Goal: Task Accomplishment & Management: Complete application form

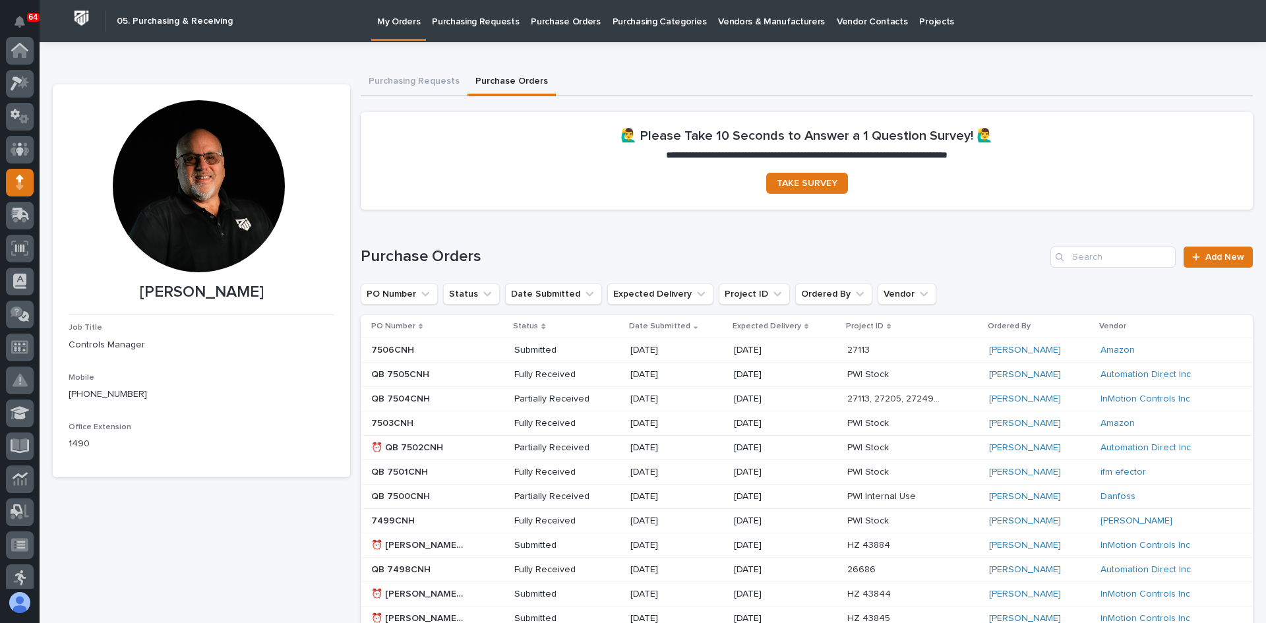
scroll to position [132, 0]
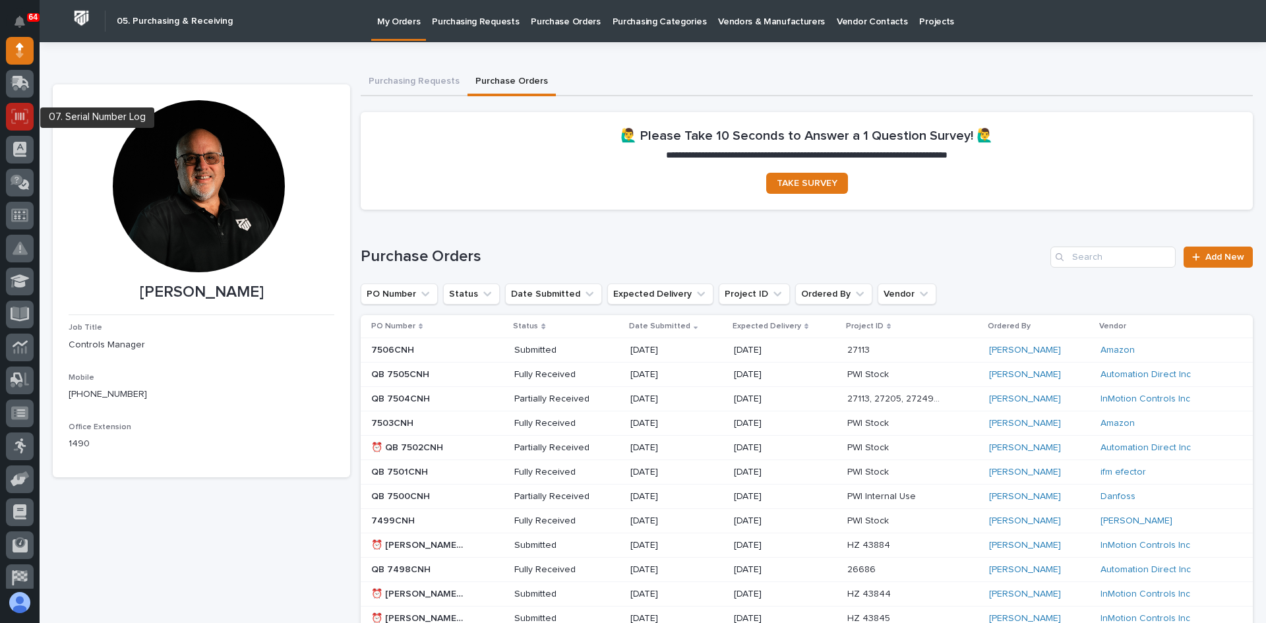
click at [24, 113] on icon at bounding box center [19, 116] width 9 height 8
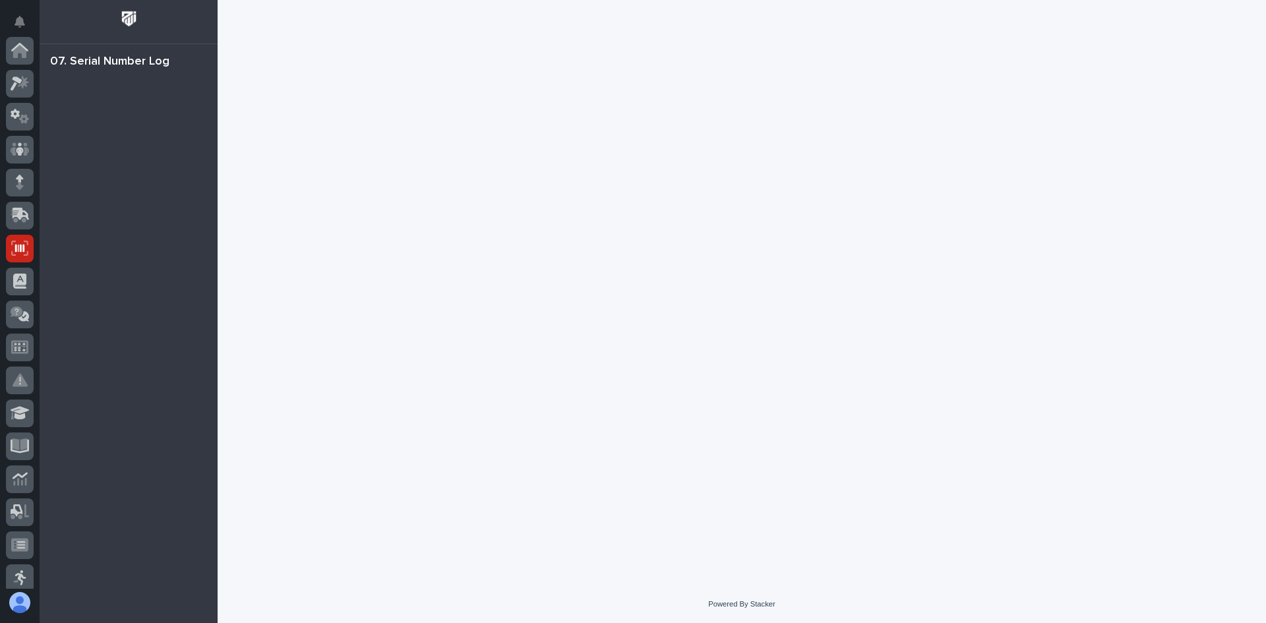
scroll to position [198, 0]
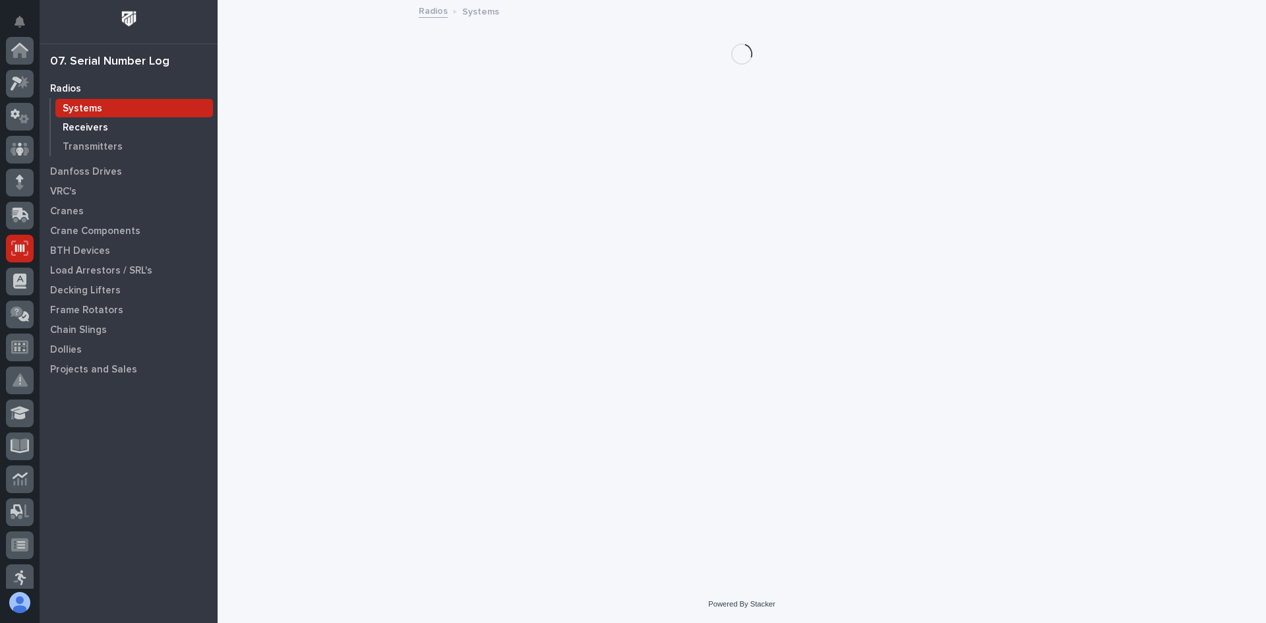
scroll to position [198, 0]
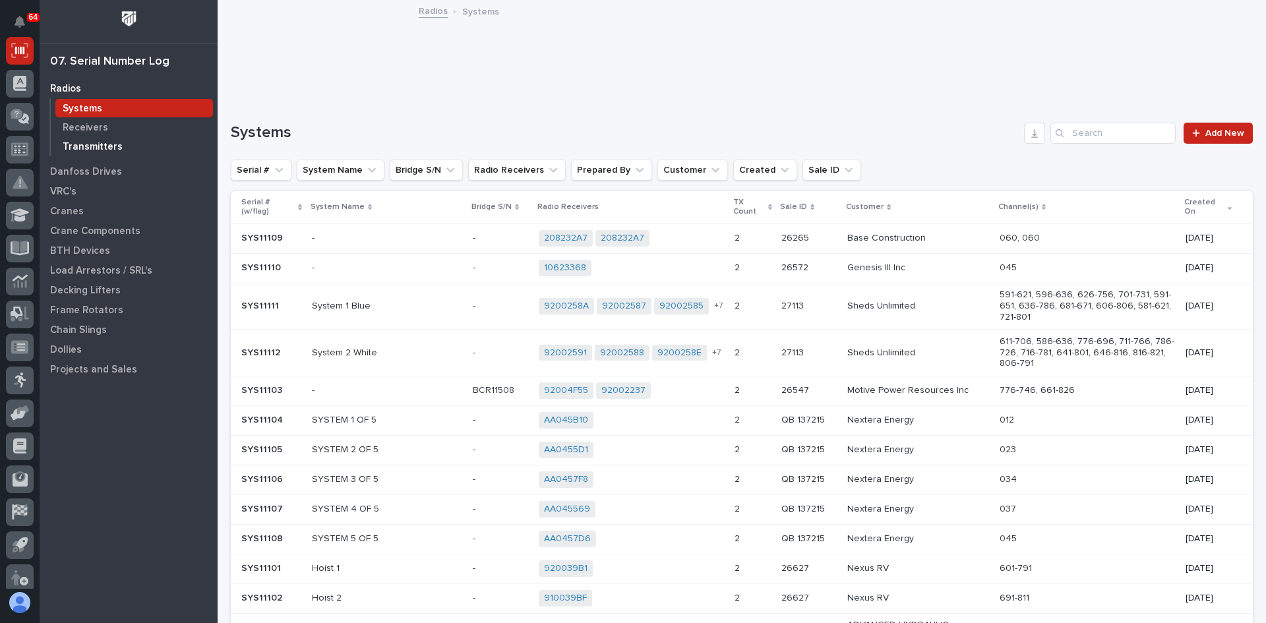
click at [105, 144] on p "Transmitters" at bounding box center [93, 147] width 60 height 12
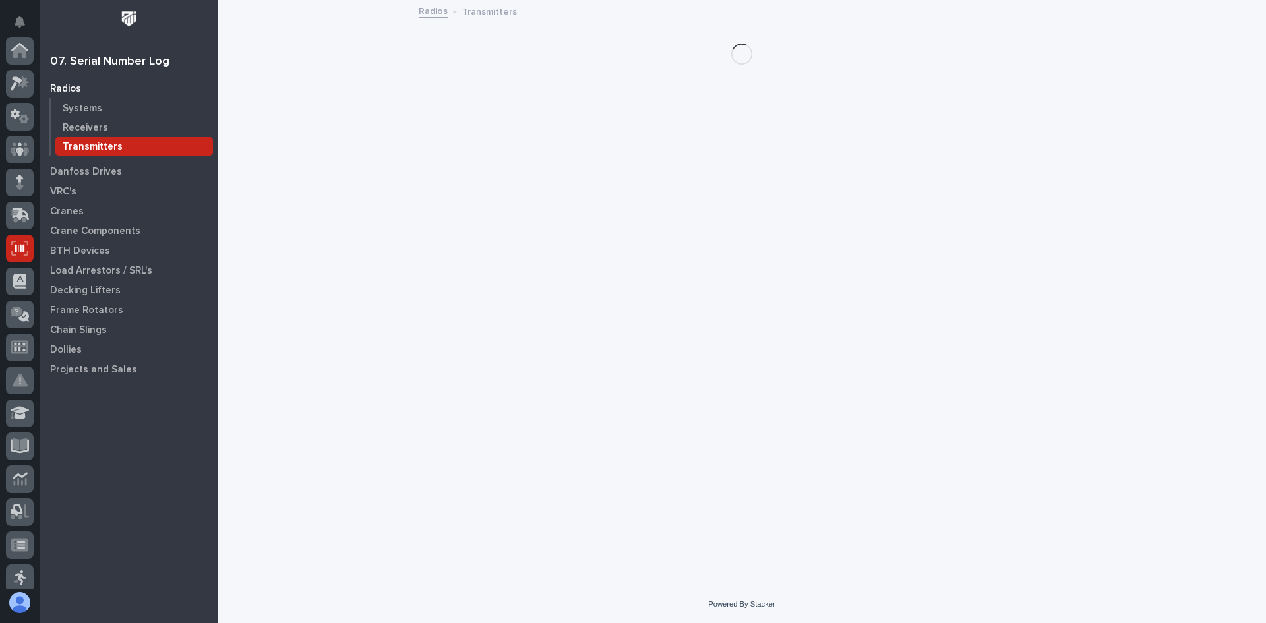
scroll to position [198, 0]
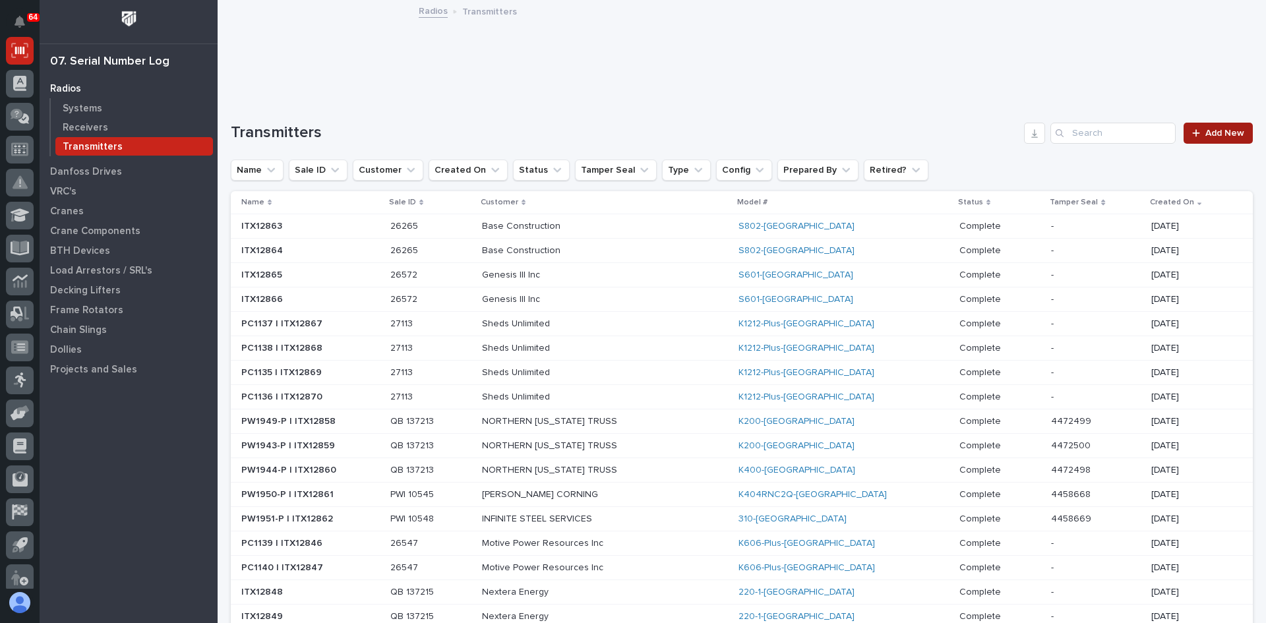
click at [1205, 133] on span "Add New" at bounding box center [1224, 133] width 39 height 9
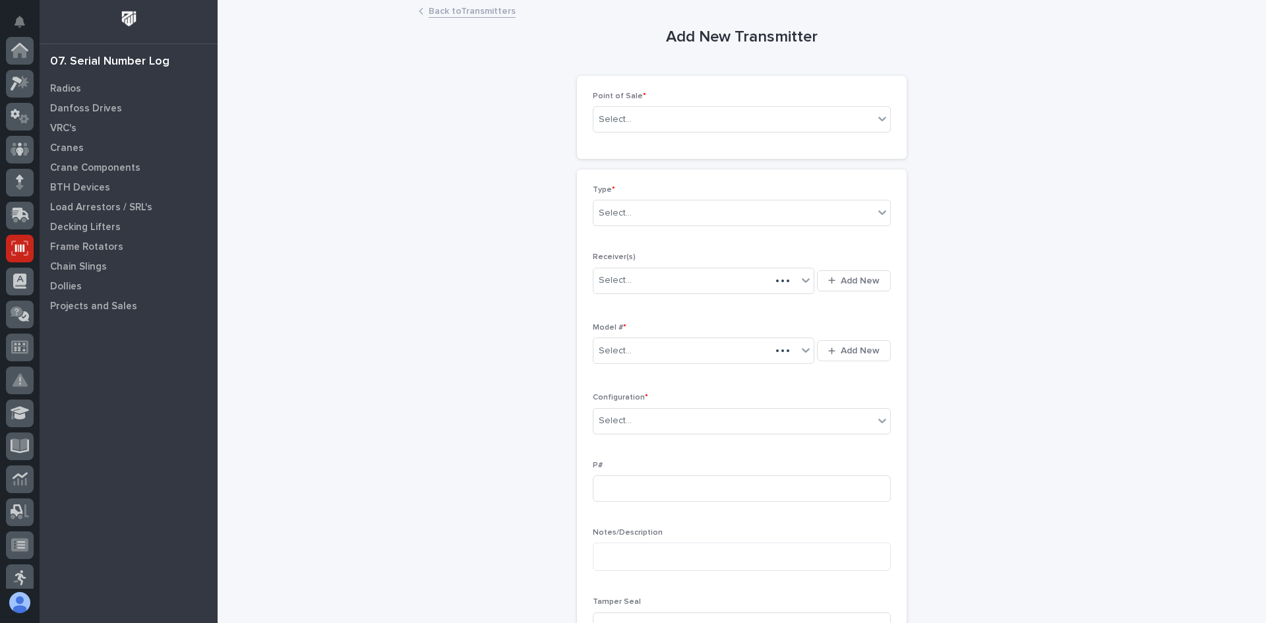
scroll to position [198, 0]
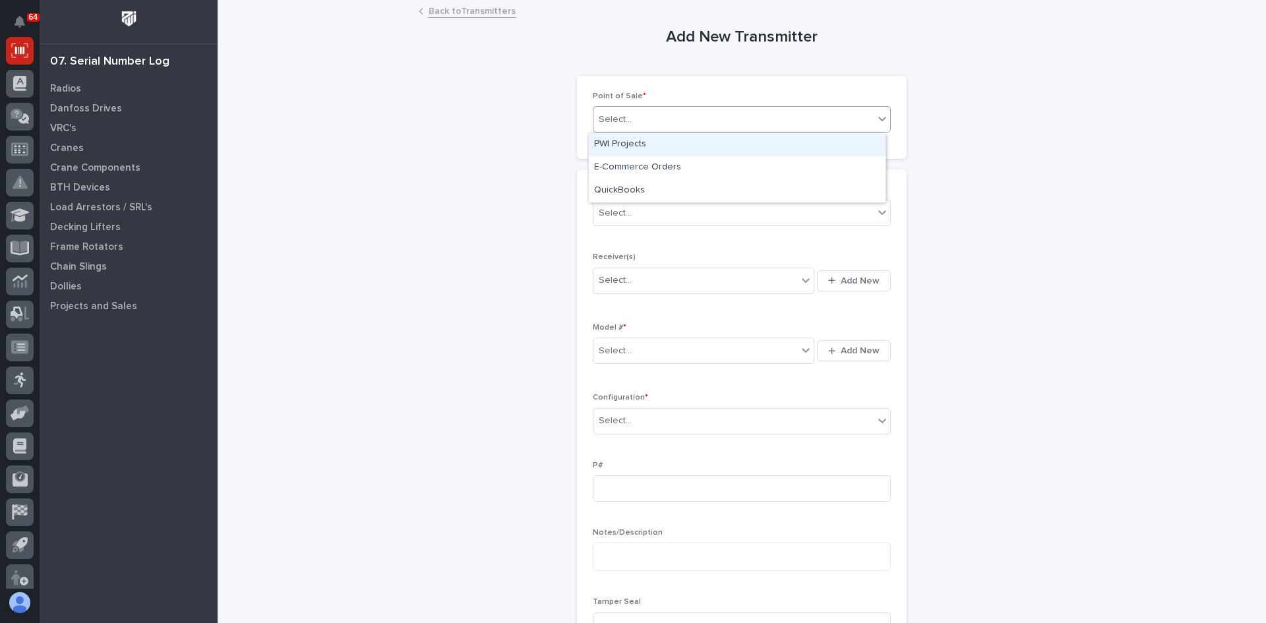
click at [642, 125] on div "Select..." at bounding box center [733, 120] width 280 height 22
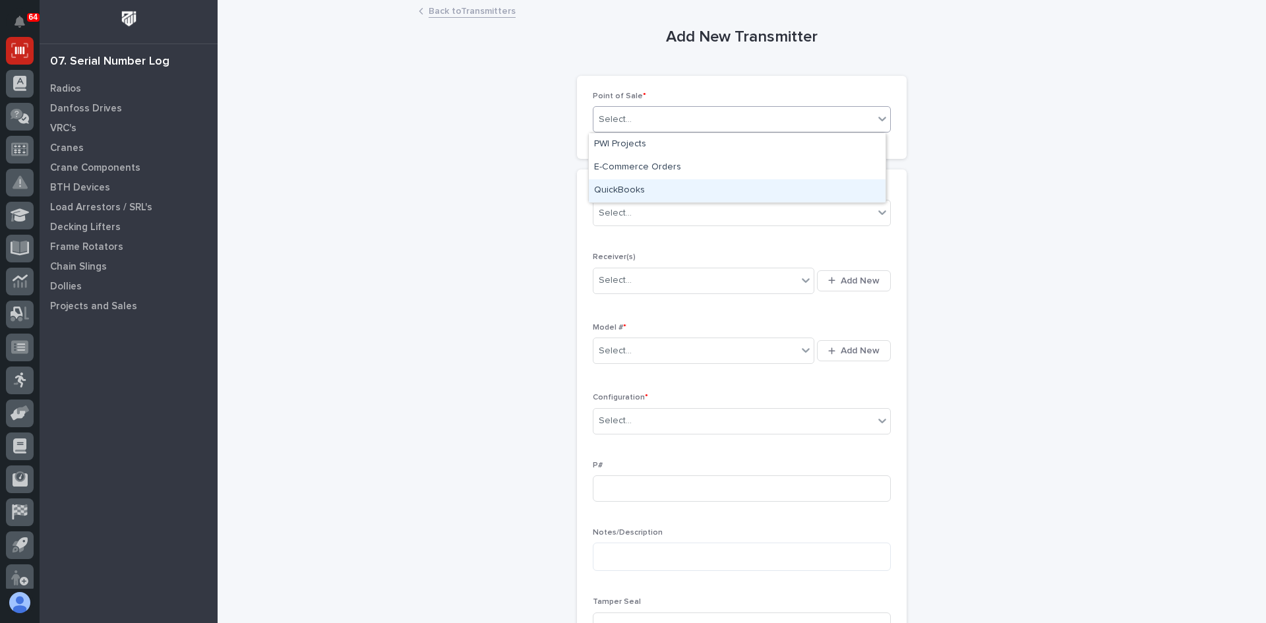
click at [618, 189] on div "QuickBooks" at bounding box center [737, 190] width 297 height 23
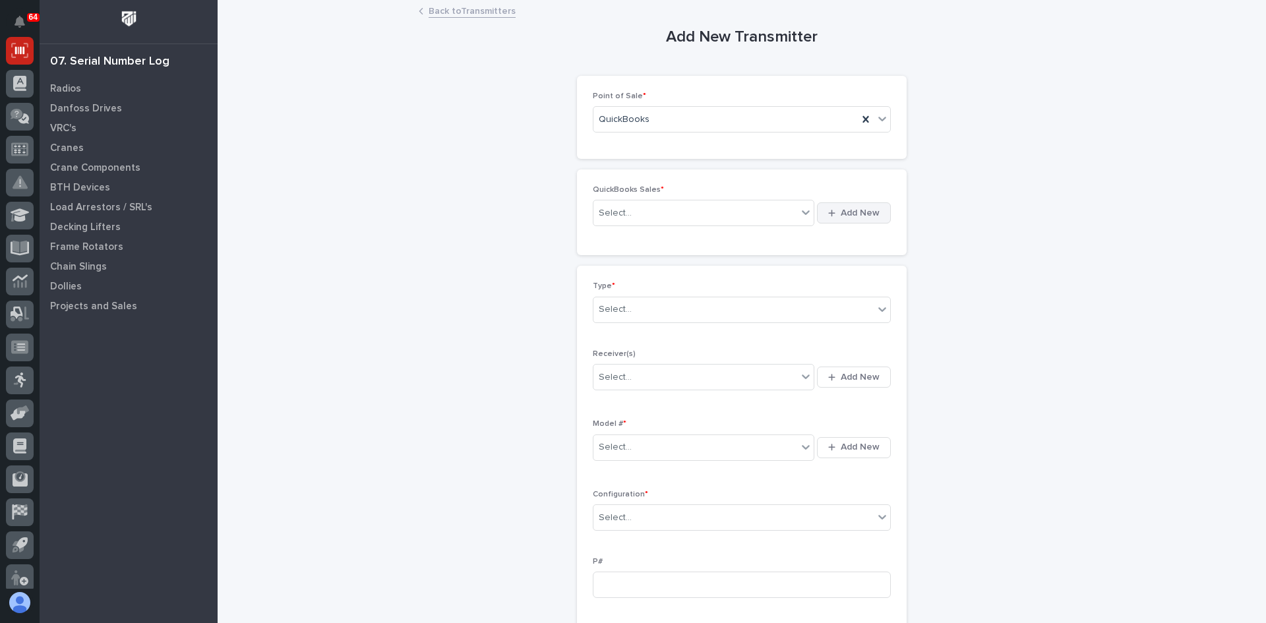
click at [850, 210] on span "Add New" at bounding box center [860, 213] width 39 height 12
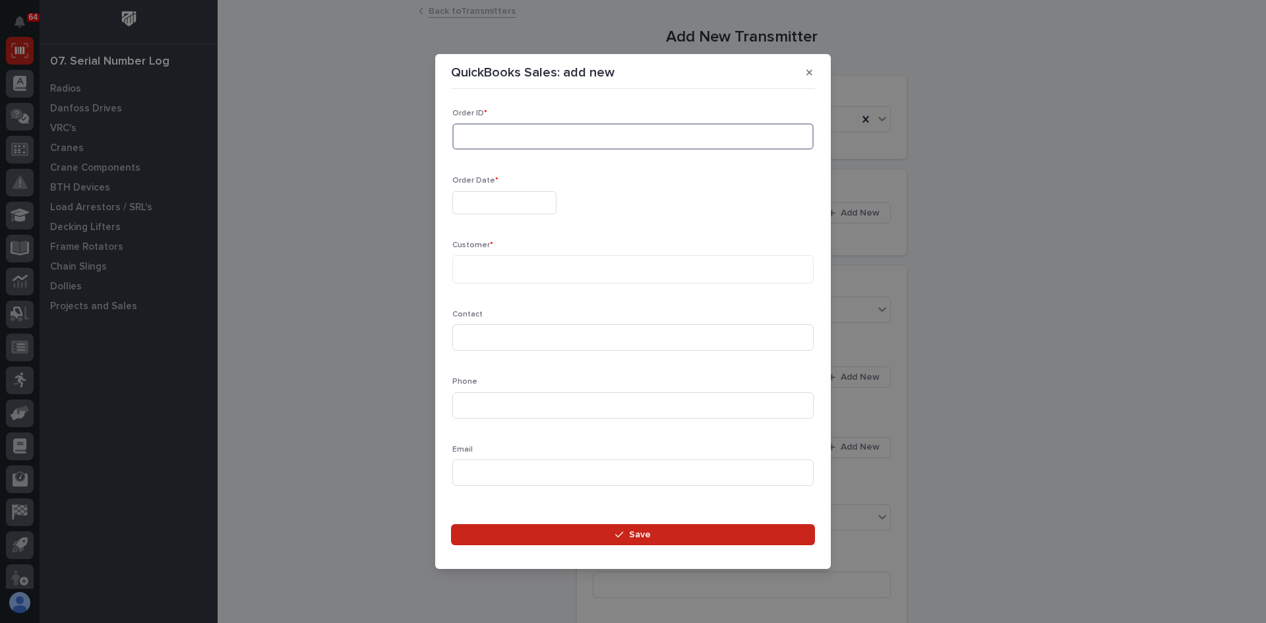
click at [496, 133] on input at bounding box center [632, 136] width 361 height 26
type input "137250"
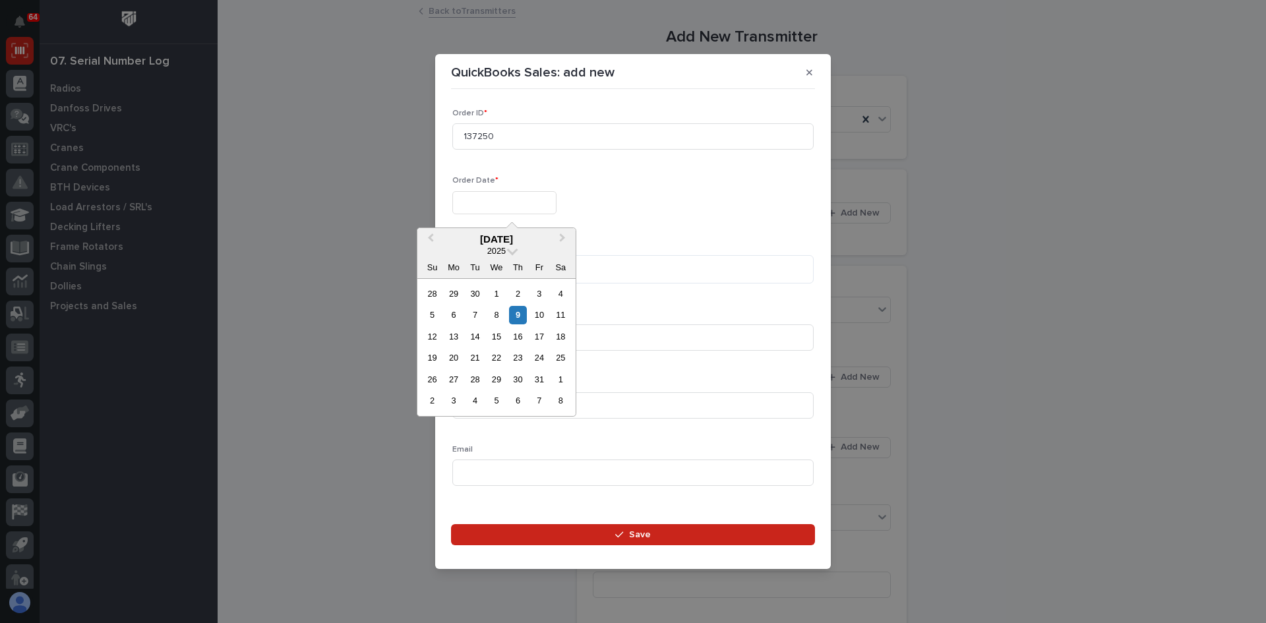
click at [504, 206] on input "text" at bounding box center [504, 202] width 104 height 23
click at [514, 324] on div "9" at bounding box center [518, 315] width 18 height 18
type input "**********"
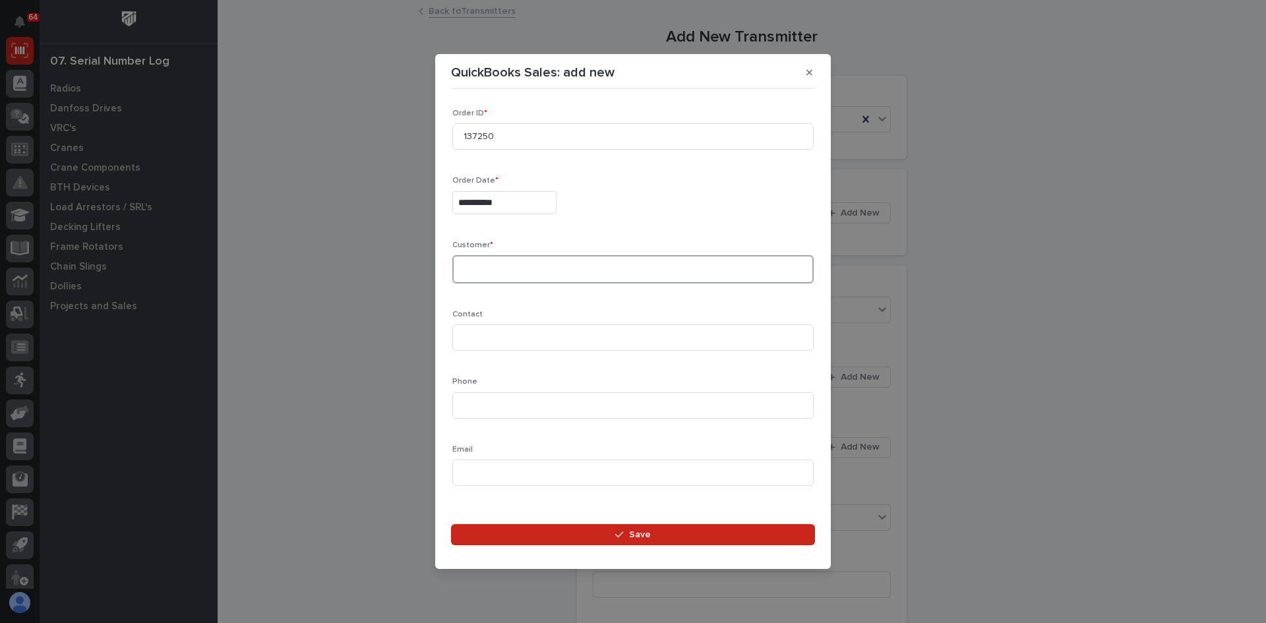
click at [486, 276] on textarea at bounding box center [632, 269] width 361 height 28
type textarea "******"
click at [488, 346] on input at bounding box center [632, 337] width 361 height 26
type input "[PERSON_NAME]"
click at [458, 409] on input at bounding box center [632, 405] width 361 height 26
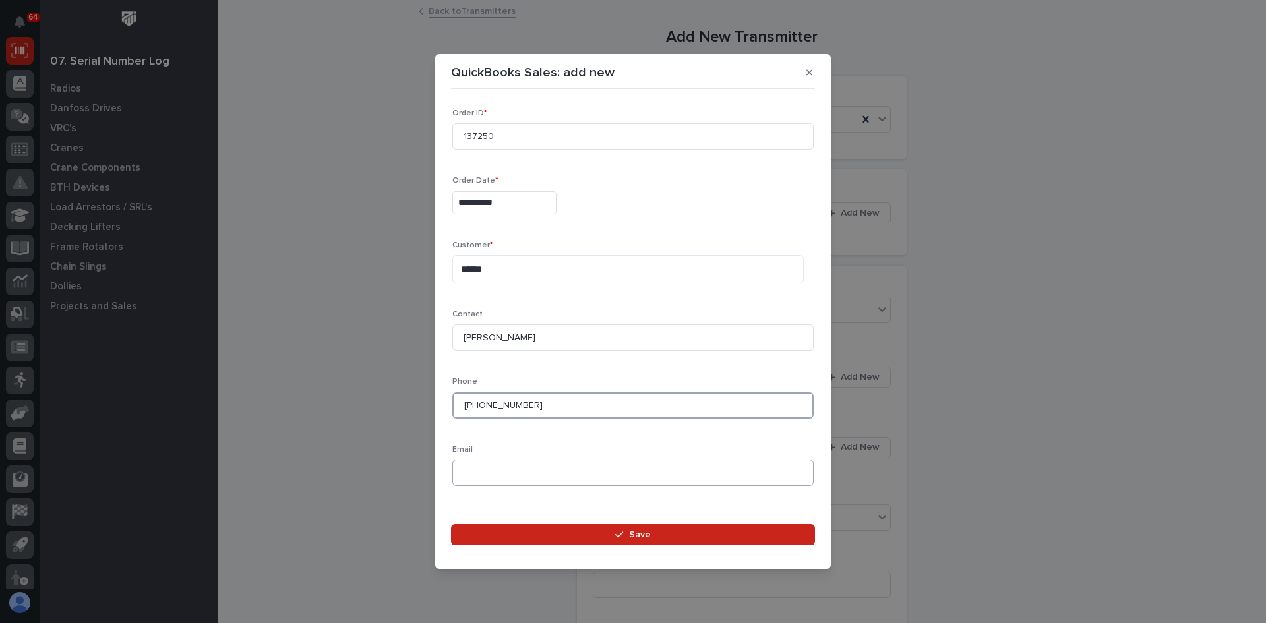
type input "[PHONE_NUMBER]"
click at [465, 479] on input at bounding box center [632, 473] width 361 height 26
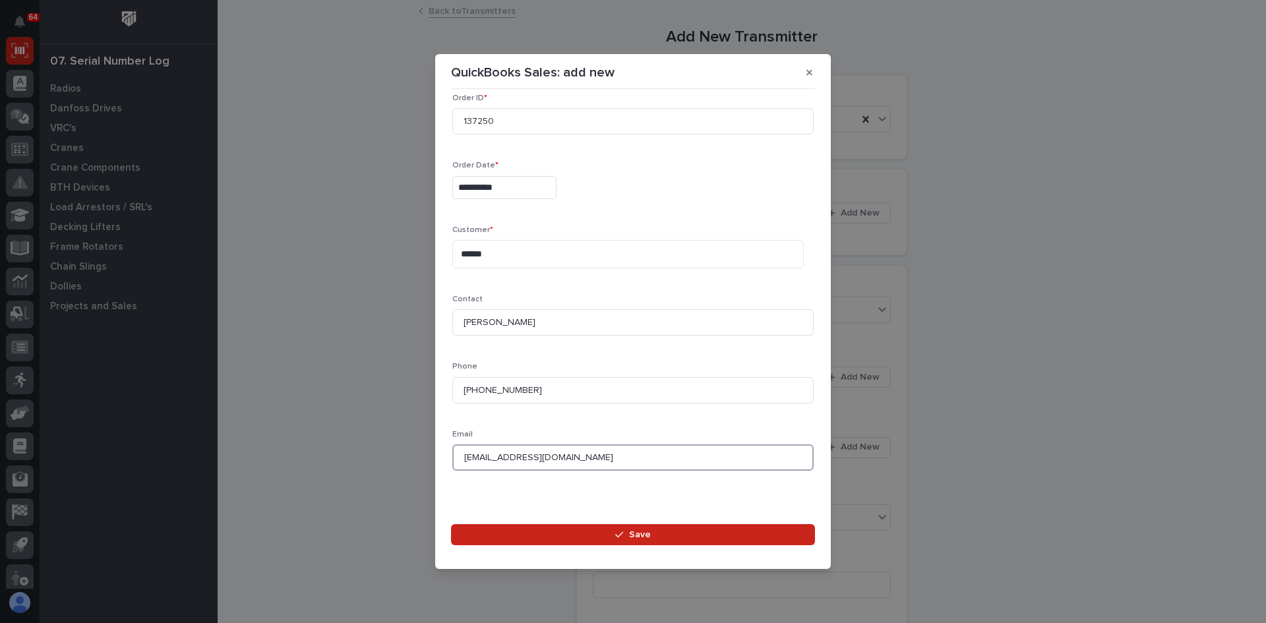
scroll to position [18, 0]
type input "[EMAIL_ADDRESS][DOMAIN_NAME]"
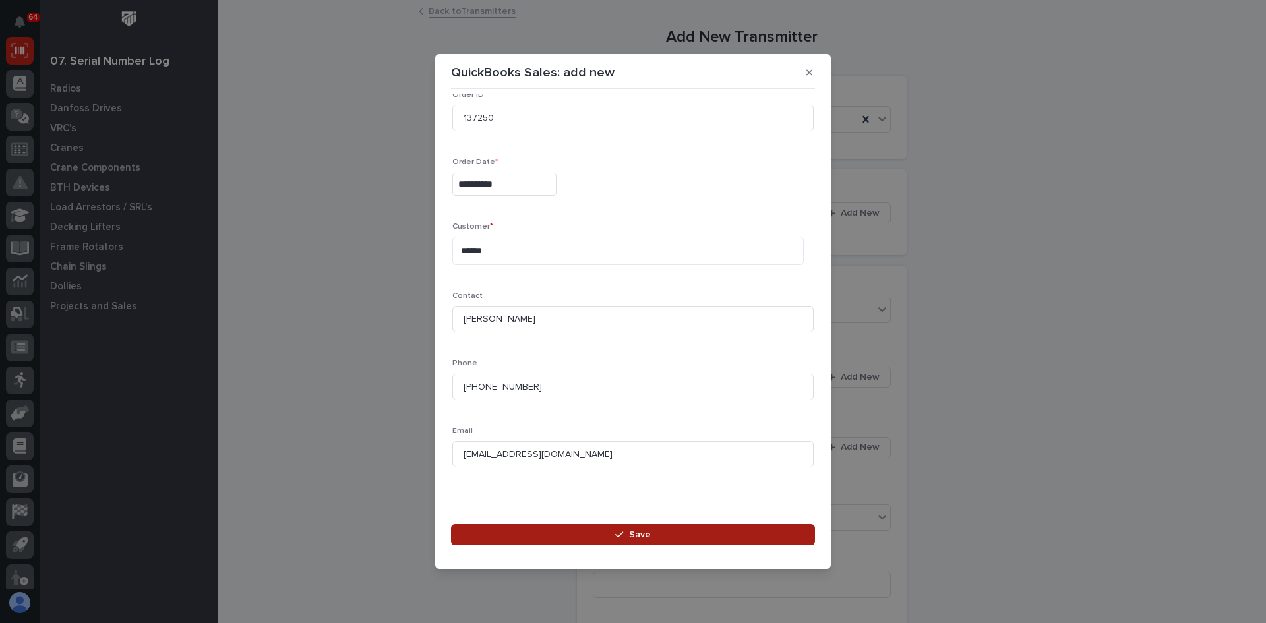
click at [643, 535] on span "Save" at bounding box center [640, 535] width 22 height 12
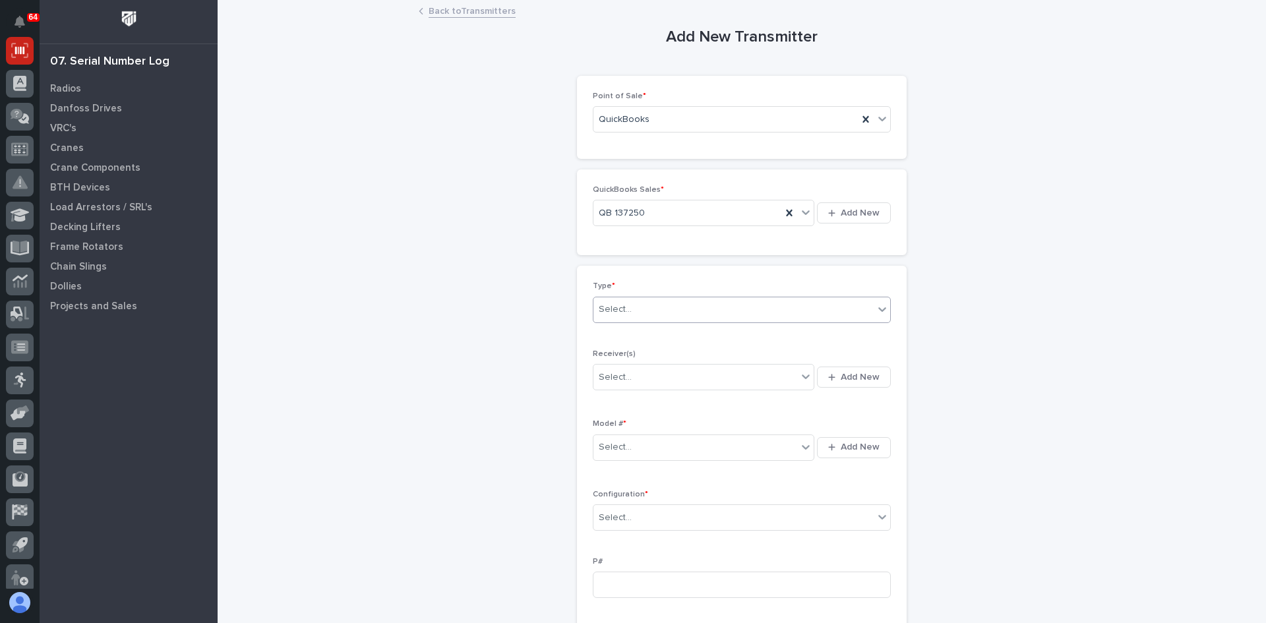
click at [629, 314] on div "Select..." at bounding box center [733, 310] width 280 height 22
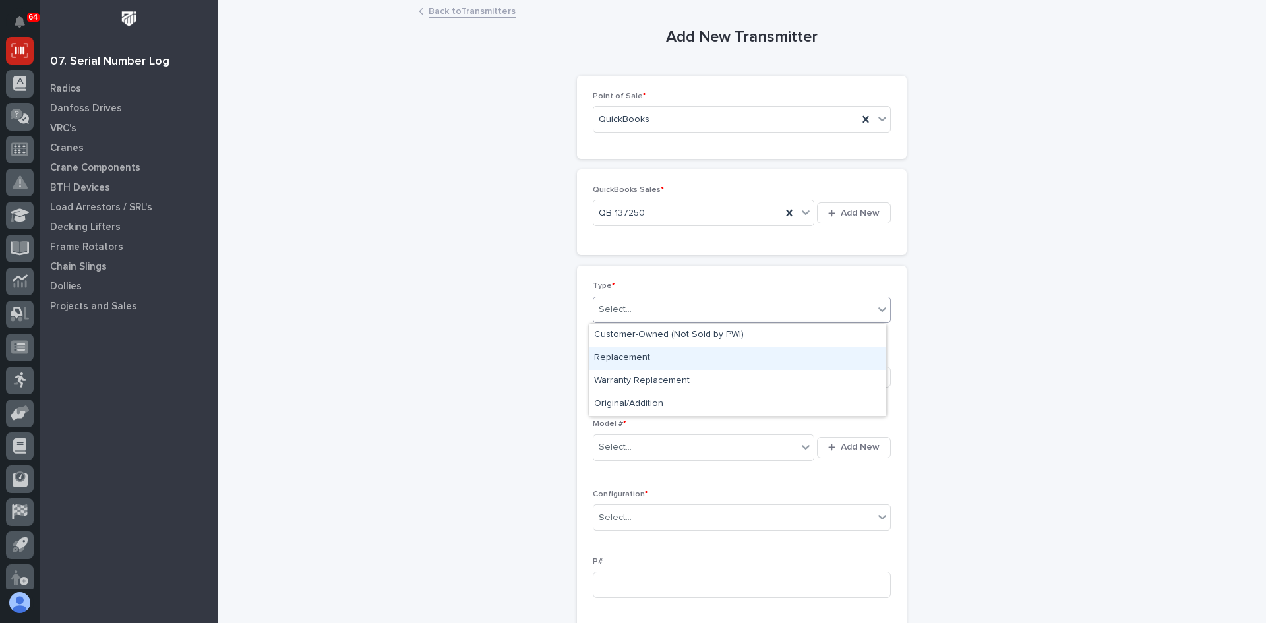
click at [628, 357] on div "Replacement" at bounding box center [737, 358] width 297 height 23
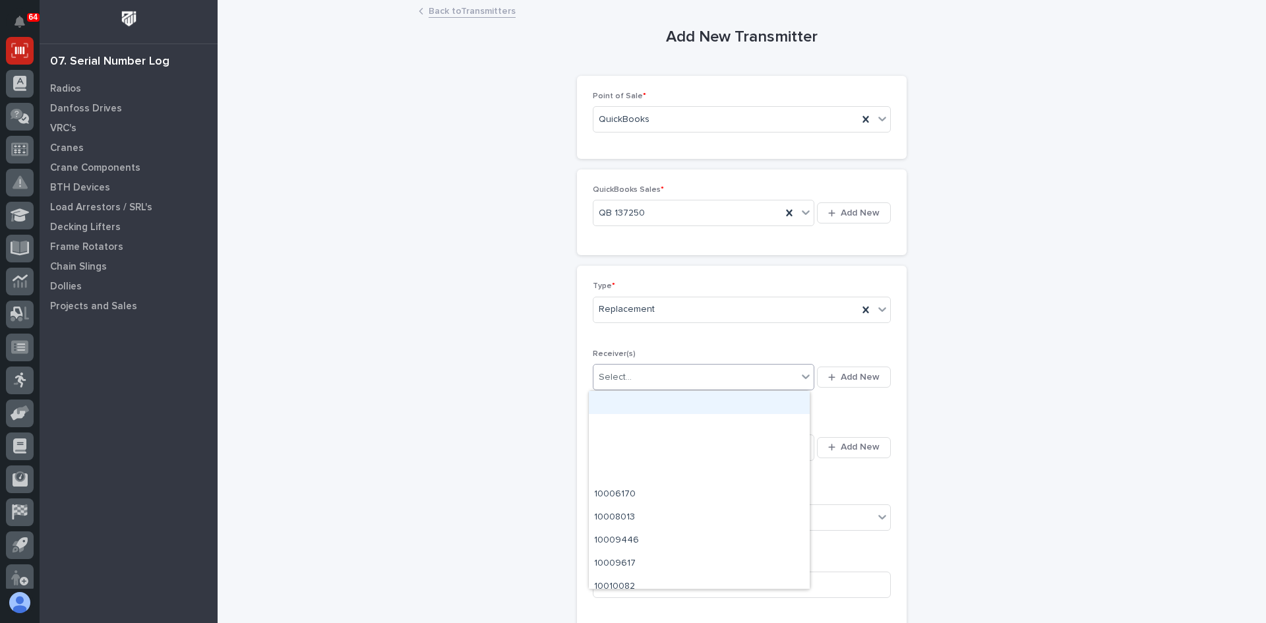
click at [683, 371] on div "Select..." at bounding box center [695, 378] width 204 height 22
type input "********"
click at [858, 381] on span "Add New" at bounding box center [860, 377] width 39 height 12
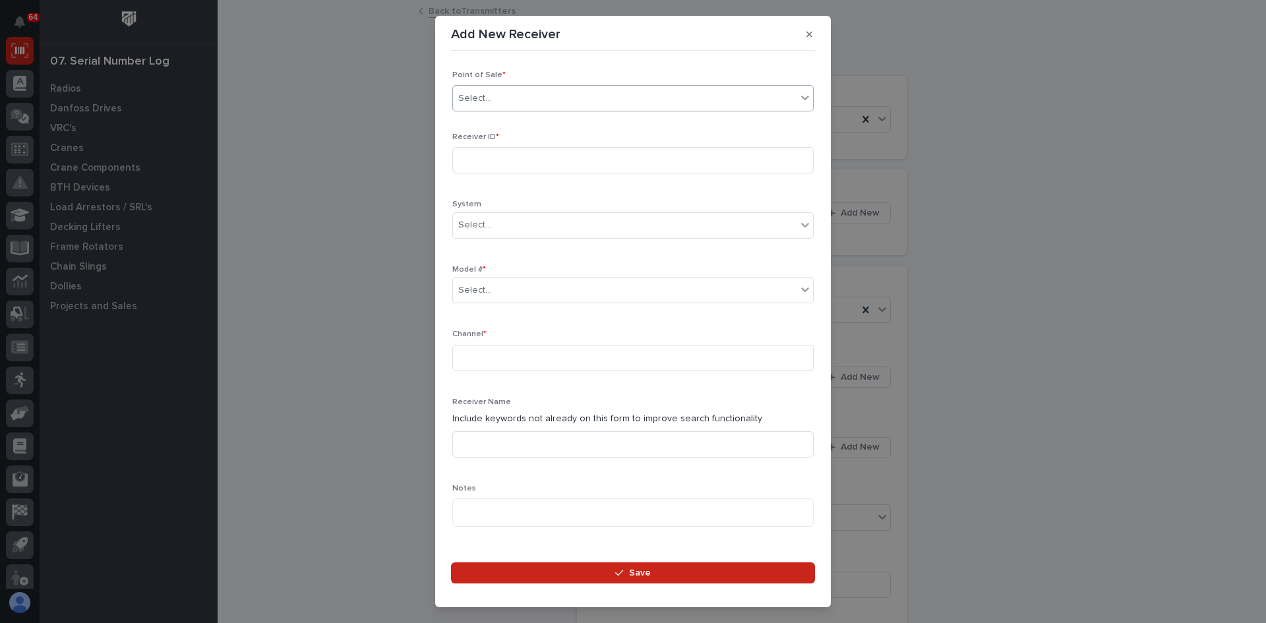
click at [497, 100] on div "Select..." at bounding box center [624, 99] width 343 height 22
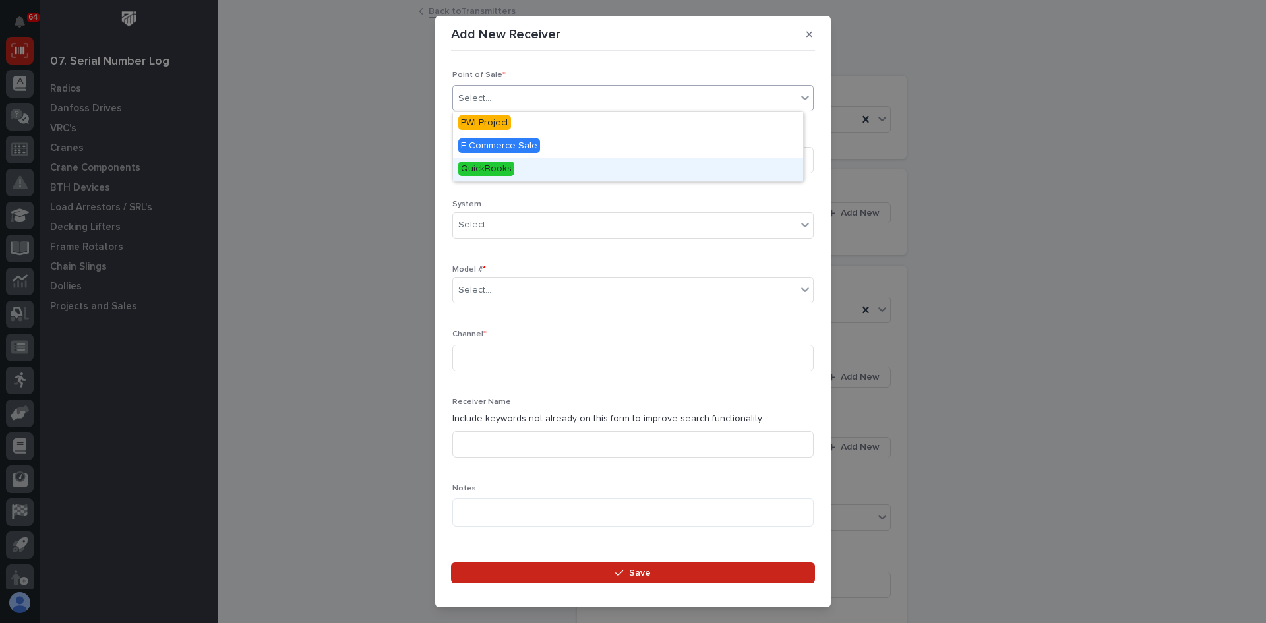
click at [477, 166] on span "QuickBooks" at bounding box center [486, 169] width 56 height 15
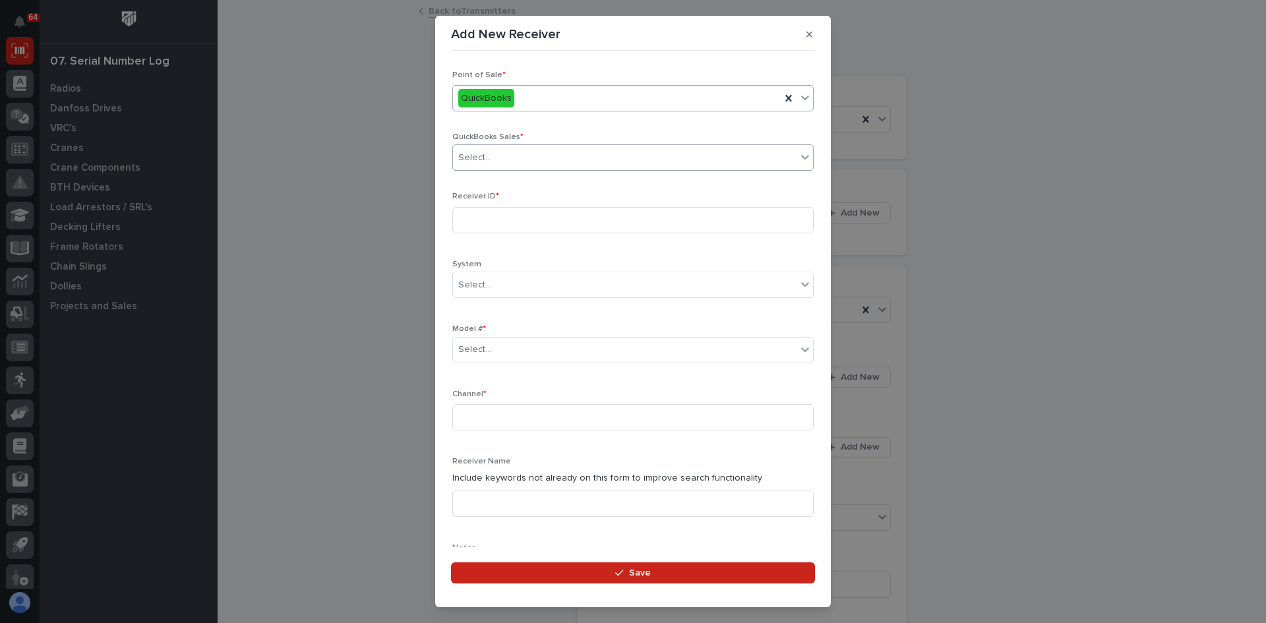
click at [504, 156] on div "Select..." at bounding box center [624, 158] width 343 height 22
type input "******"
click at [484, 214] on input at bounding box center [632, 220] width 361 height 26
type input "2010D395"
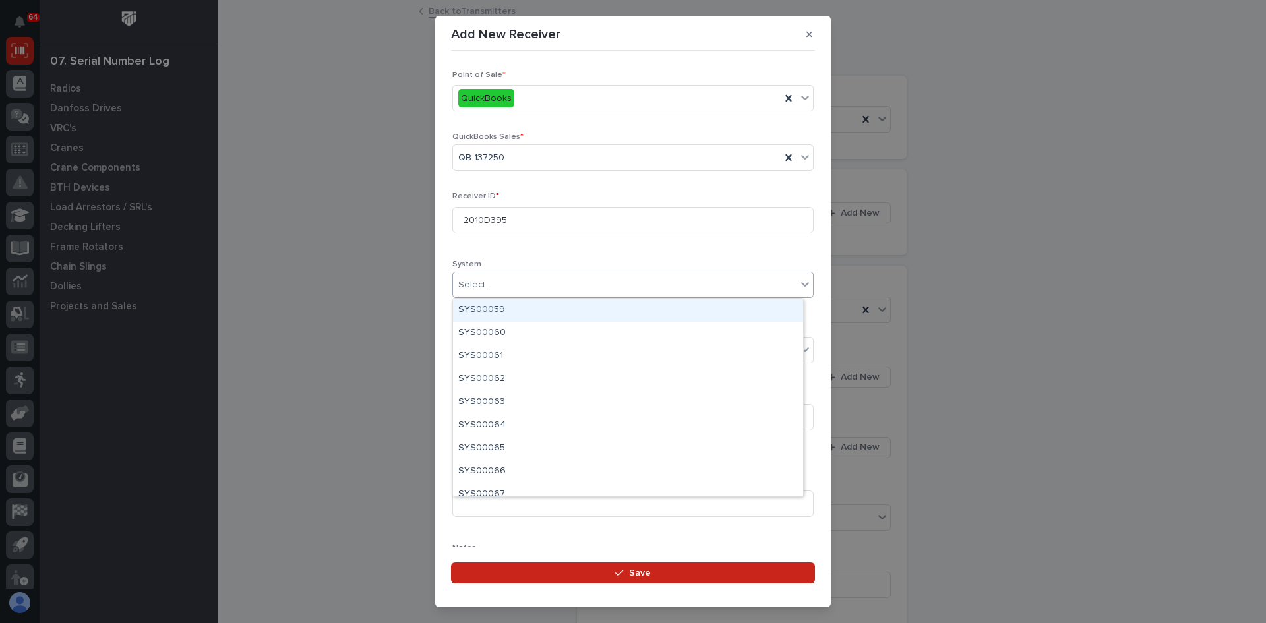
click at [492, 282] on div "Select..." at bounding box center [624, 285] width 343 height 22
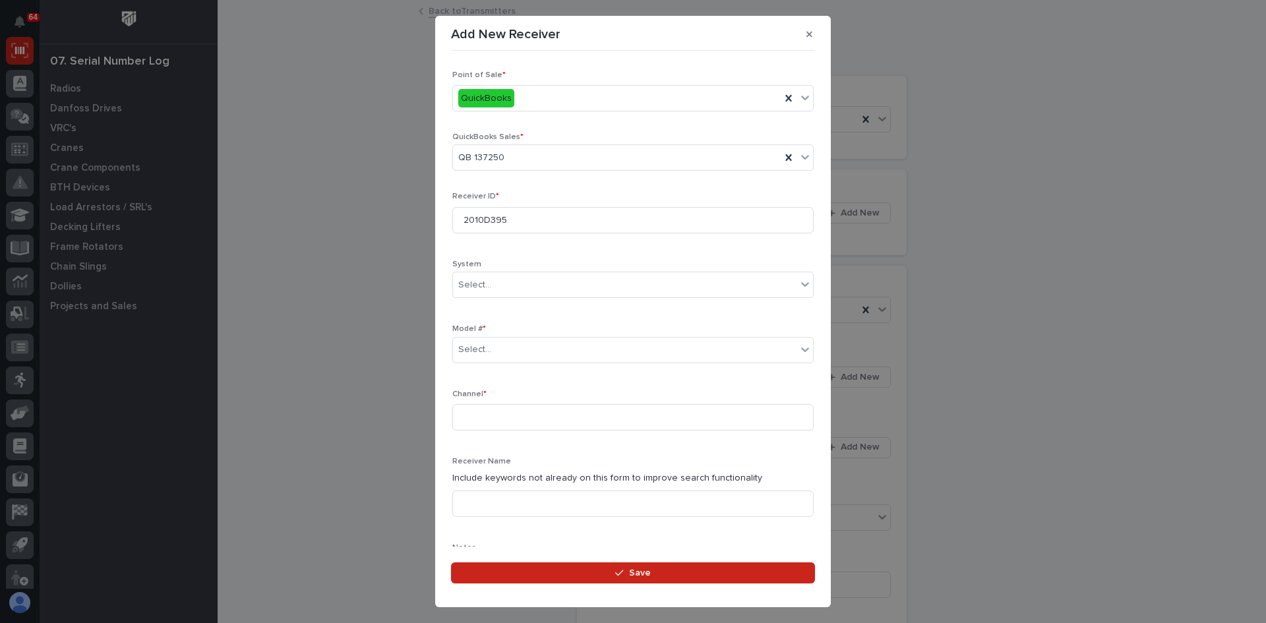
click at [559, 254] on div "Receiver ID * 2010D395 System Select... Model # * Select... Channel * Receiver …" at bounding box center [632, 495] width 361 height 607
click at [502, 350] on div "Select..." at bounding box center [624, 350] width 343 height 22
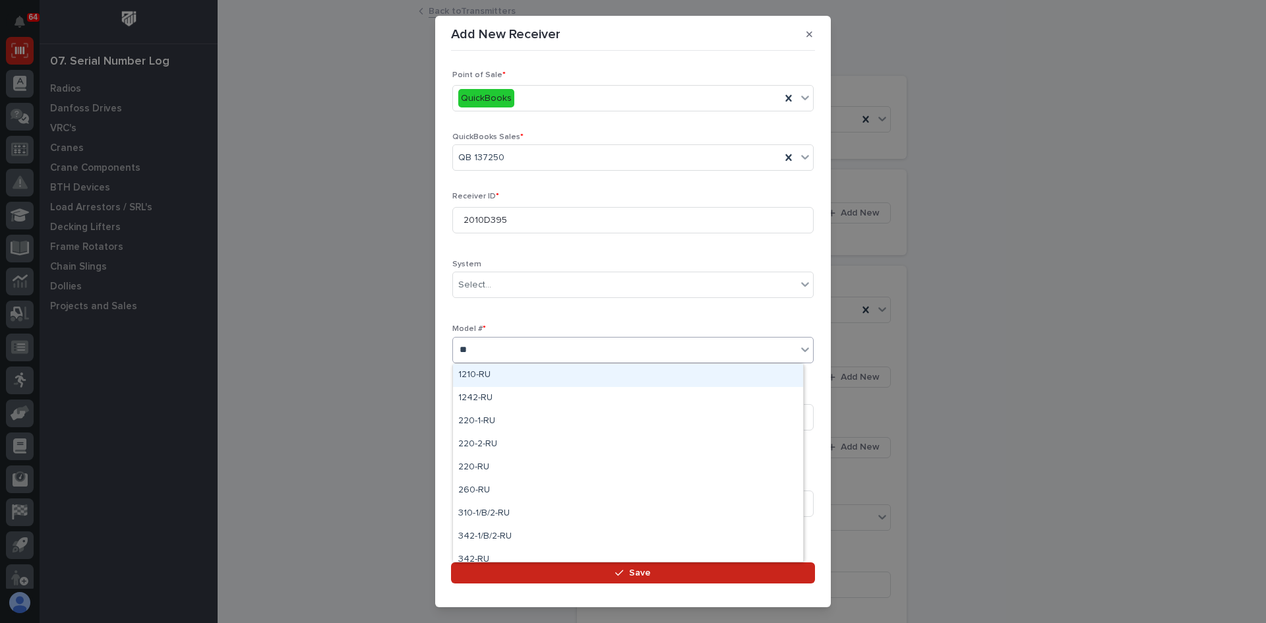
type input "***"
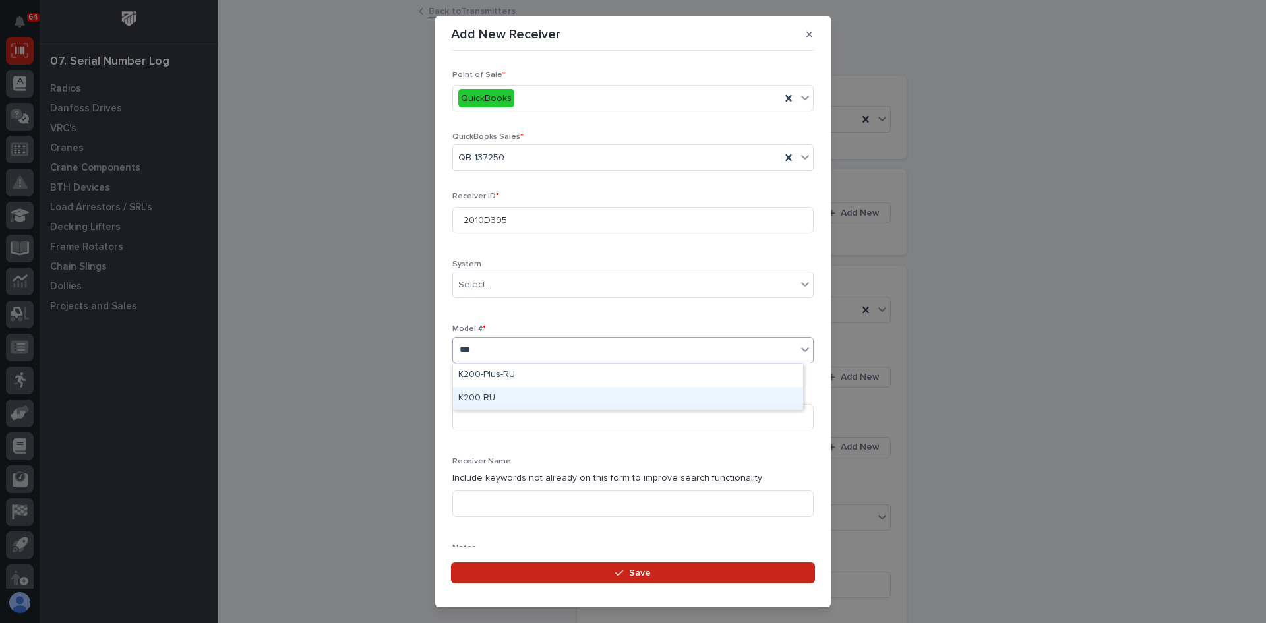
click at [494, 394] on div "K200-RU" at bounding box center [628, 398] width 350 height 23
click at [473, 412] on input at bounding box center [632, 417] width 361 height 26
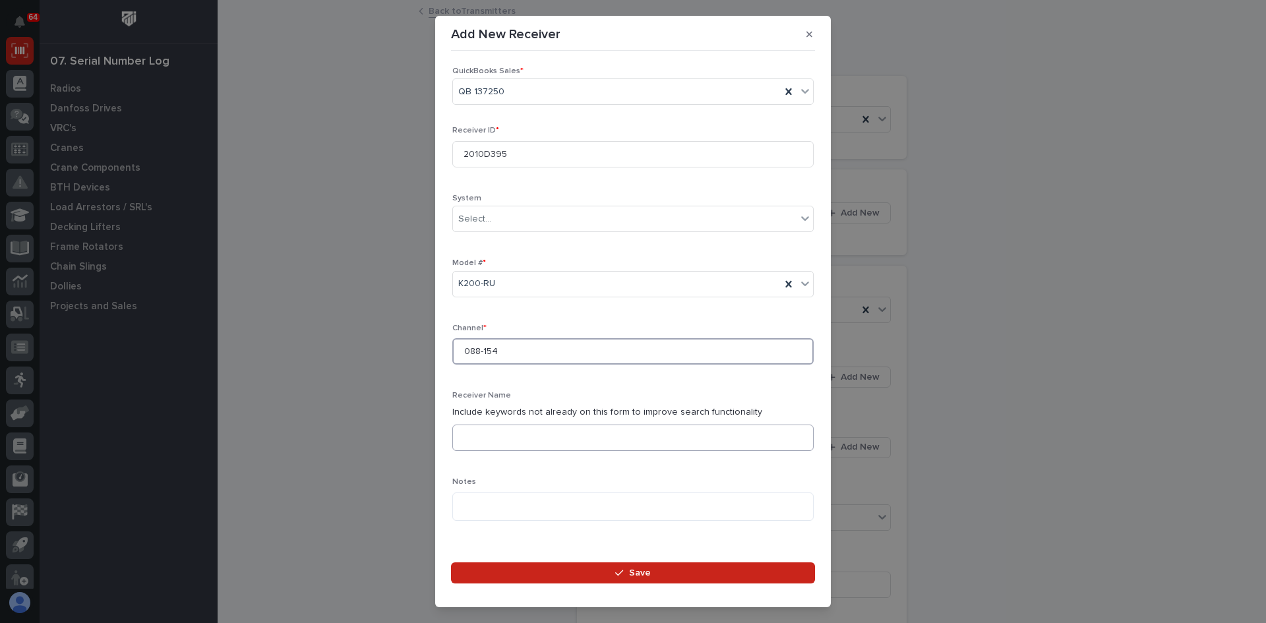
scroll to position [132, 0]
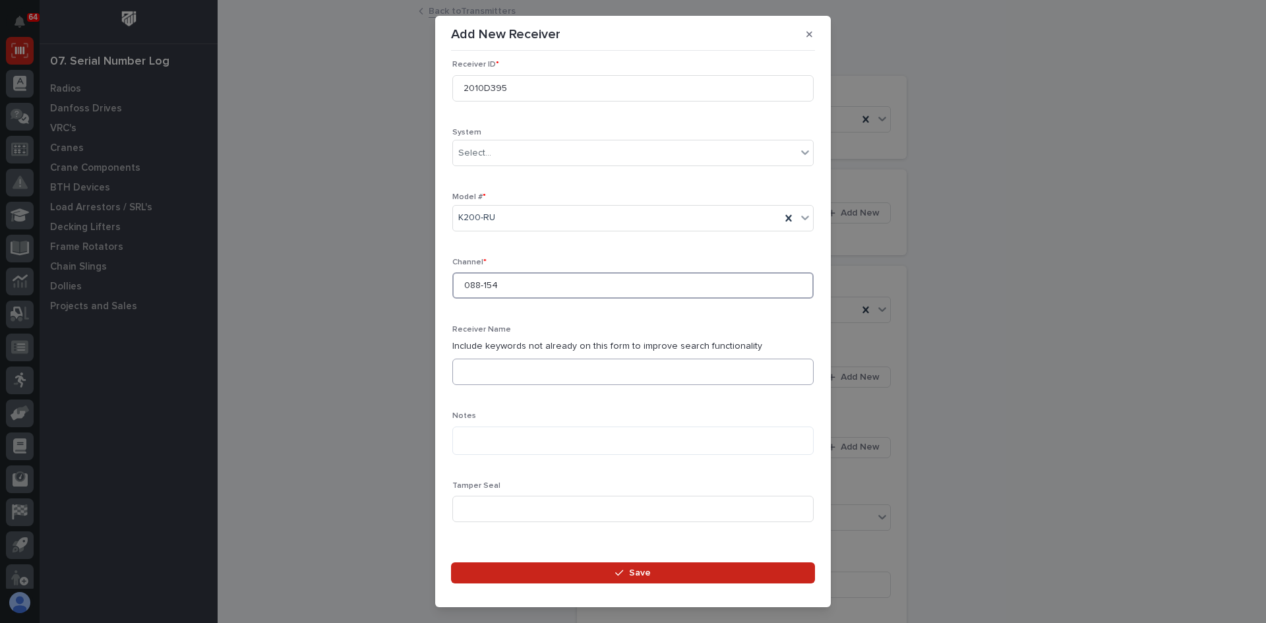
type input "088-154"
click at [465, 380] on input at bounding box center [632, 372] width 361 height 26
type input "p"
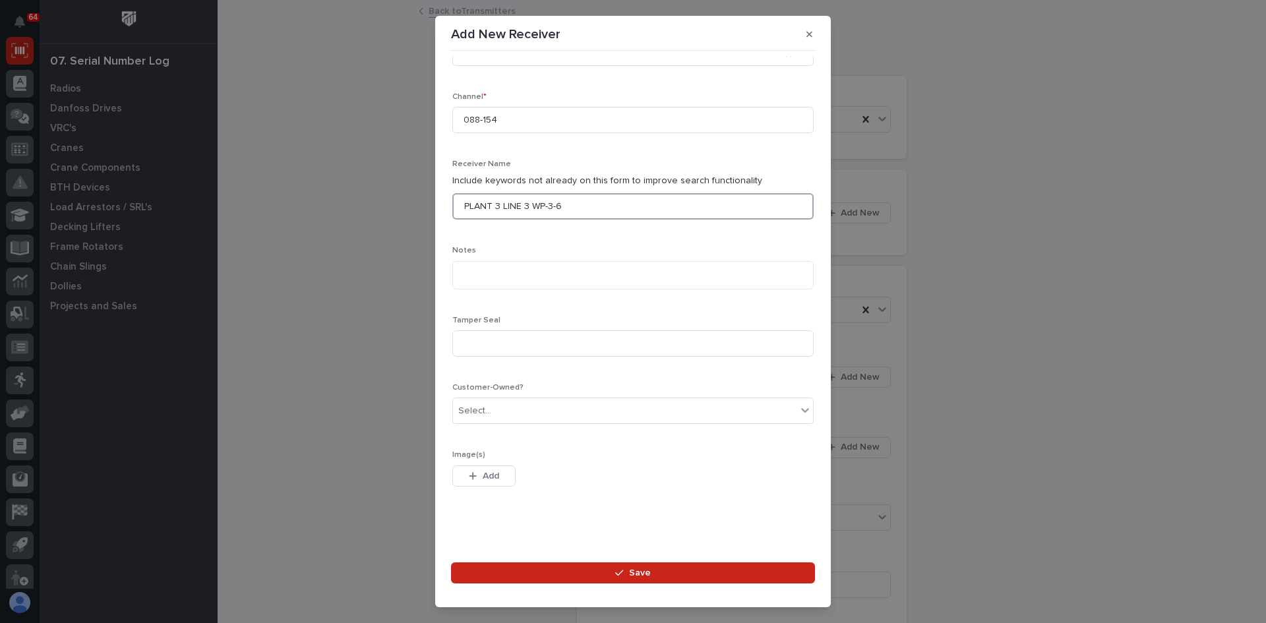
scroll to position [301, 0]
type input "PLANT 3 LINE 3 WP-3-6"
click at [503, 411] on div "Select..." at bounding box center [624, 408] width 343 height 22
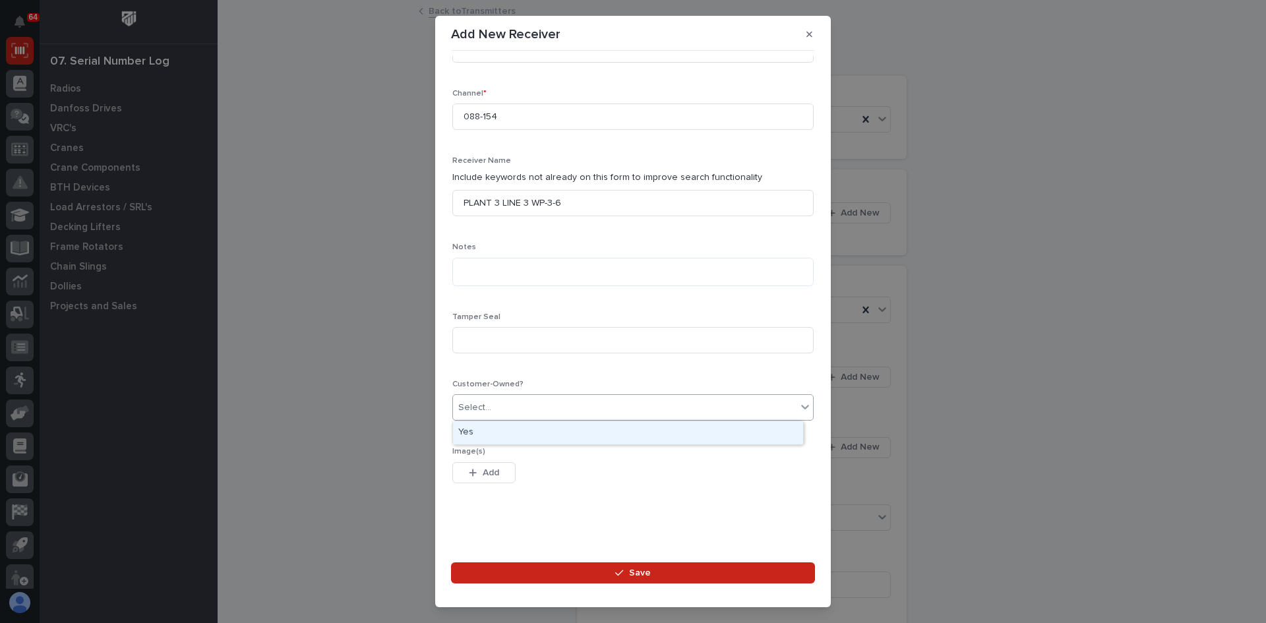
click at [474, 430] on div "Yes" at bounding box center [628, 432] width 350 height 23
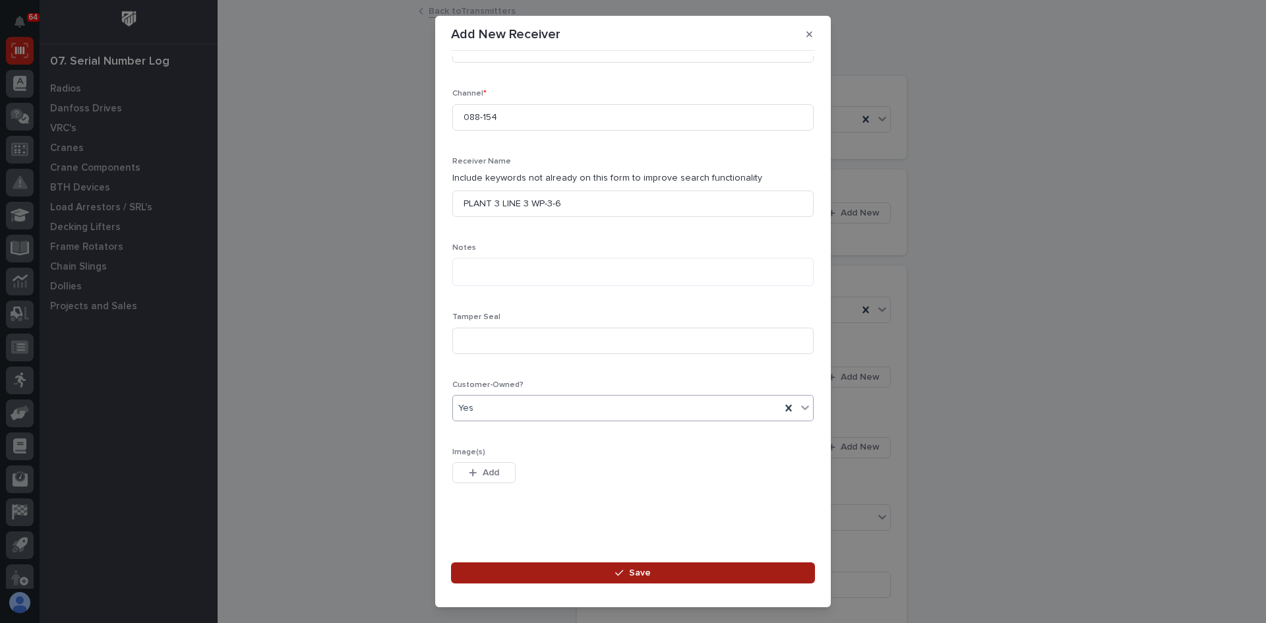
click at [645, 572] on span "Save" at bounding box center [640, 573] width 22 height 12
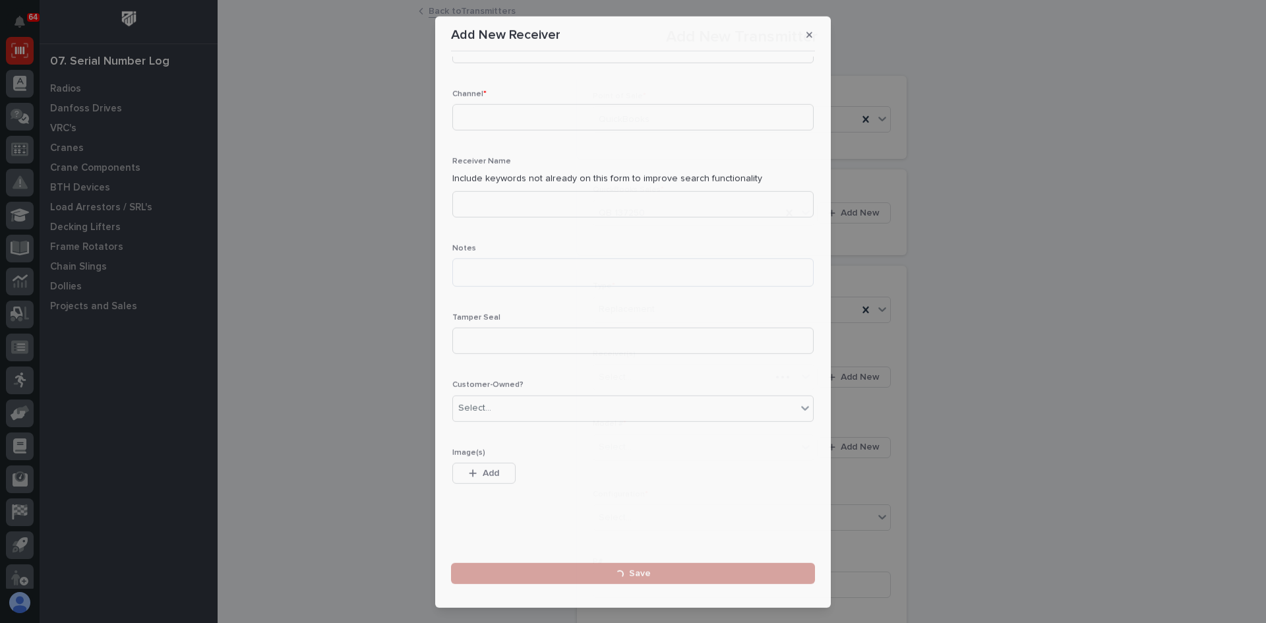
scroll to position [0, 0]
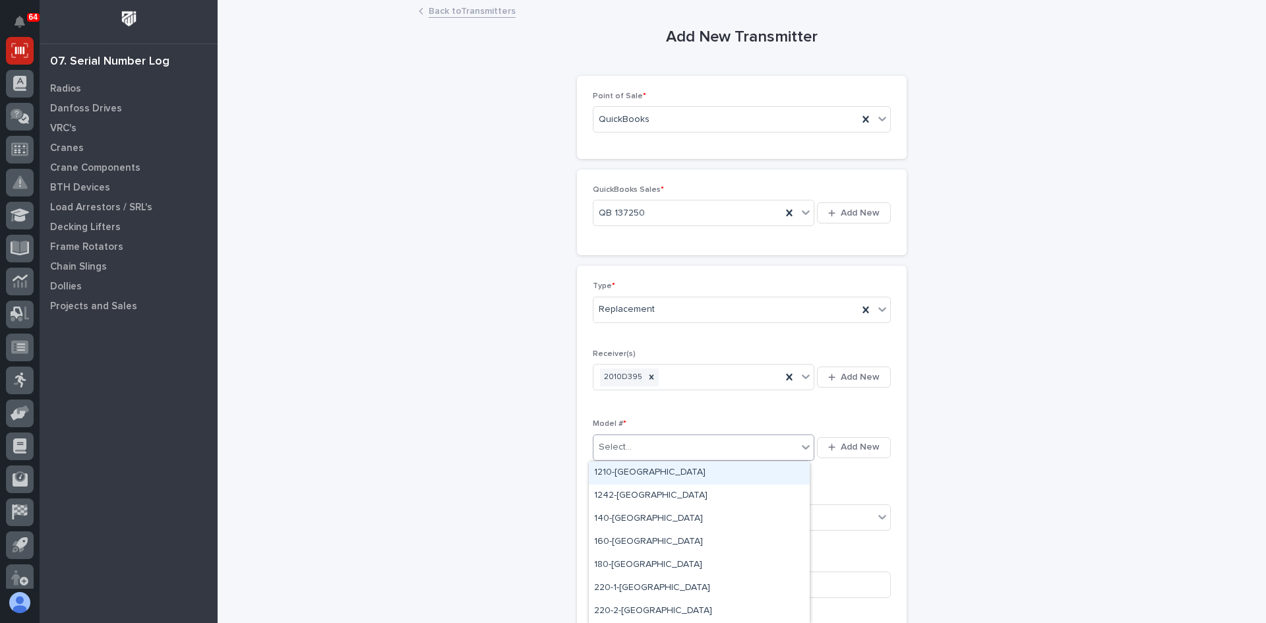
click at [635, 444] on div "Select..." at bounding box center [695, 447] width 204 height 22
type input "***"
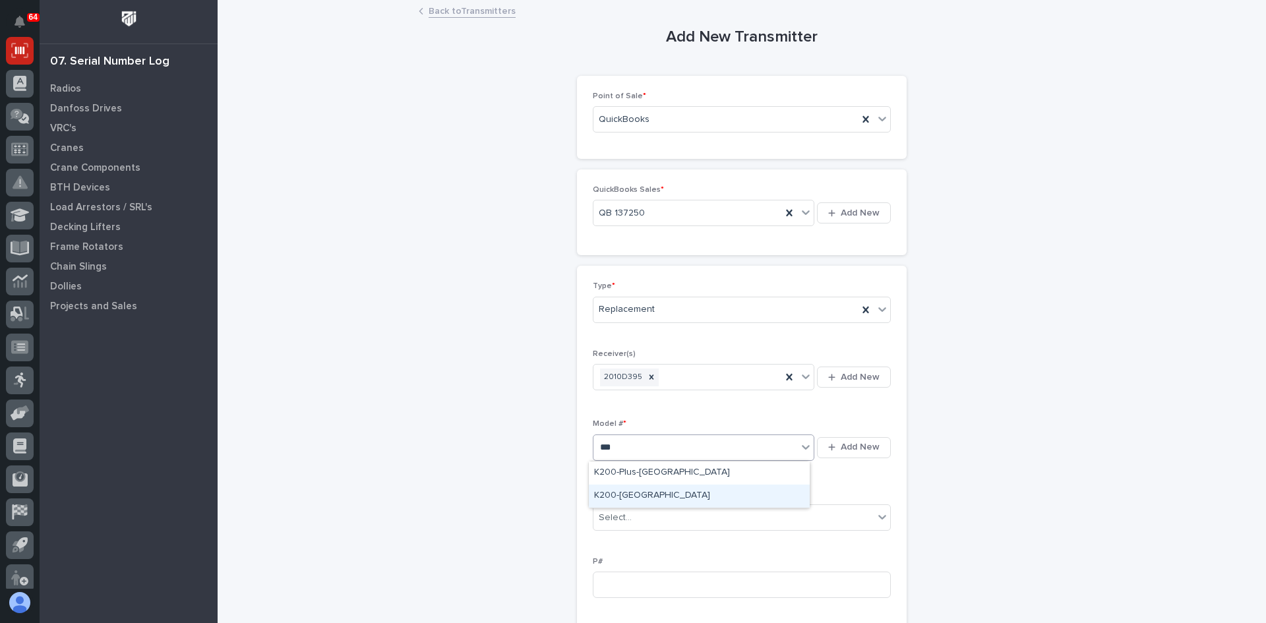
click at [610, 495] on div "K200-[GEOGRAPHIC_DATA]" at bounding box center [699, 496] width 221 height 23
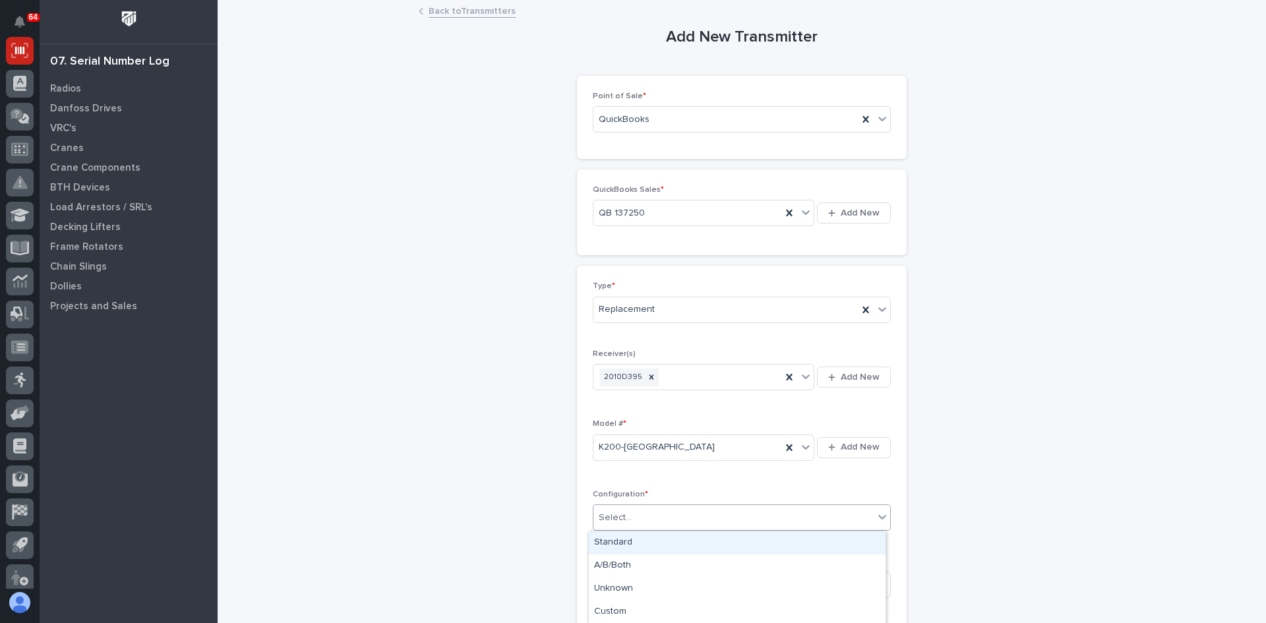
click at [642, 517] on div "Select..." at bounding box center [733, 518] width 280 height 22
click at [629, 543] on div "Standard" at bounding box center [737, 542] width 297 height 23
click at [599, 583] on input at bounding box center [742, 585] width 298 height 26
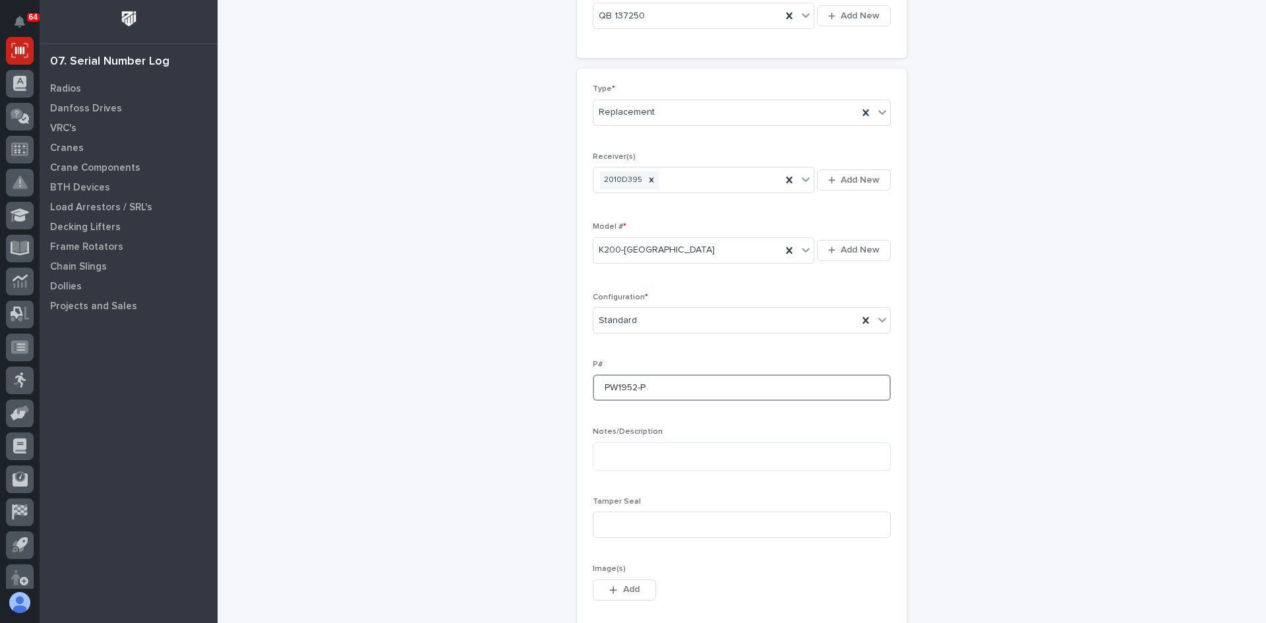
scroll to position [198, 0]
type input "PW1952-P"
click at [598, 520] on input at bounding box center [742, 524] width 298 height 26
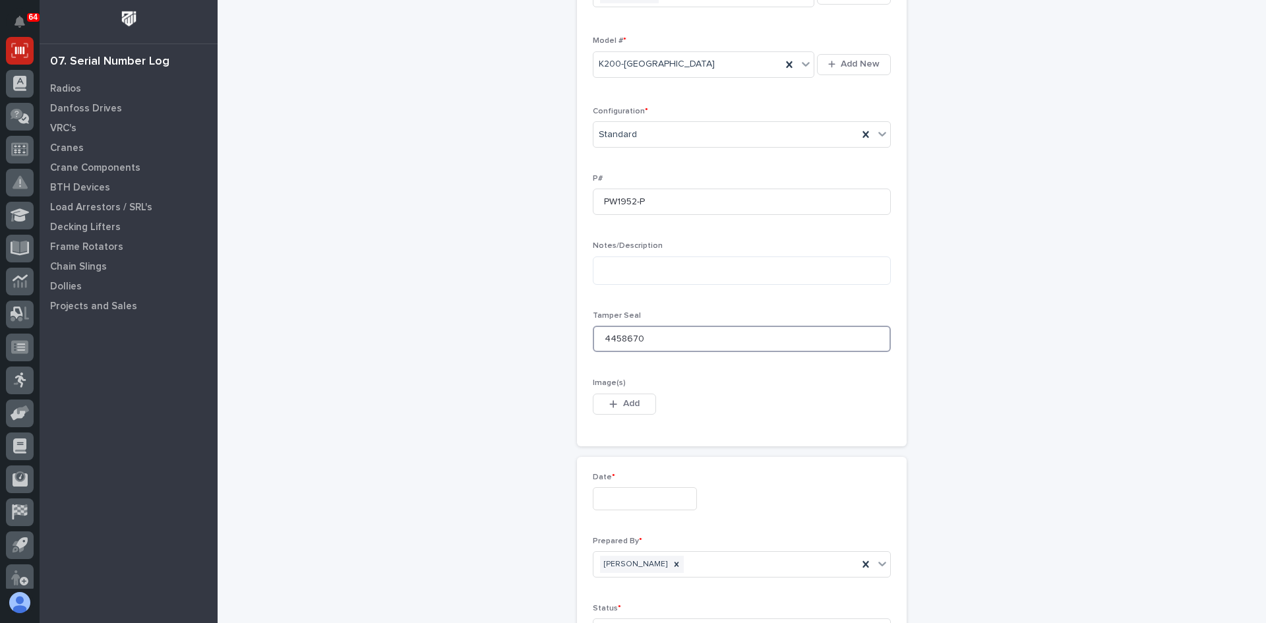
scroll to position [396, 0]
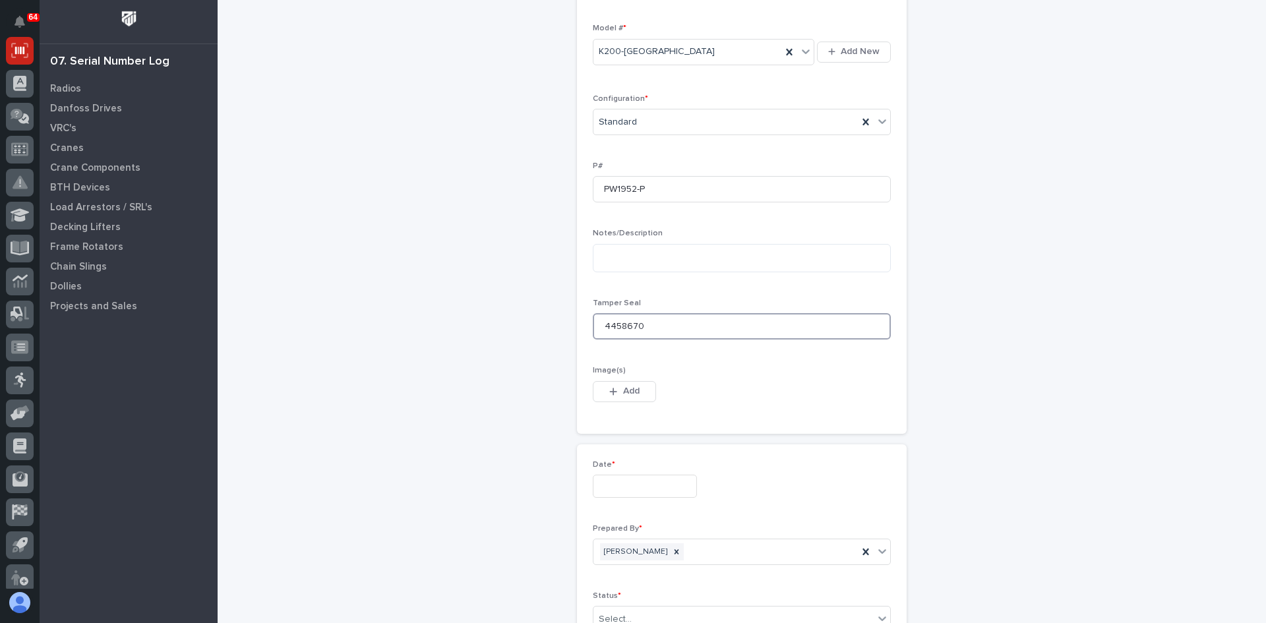
type input "4458670"
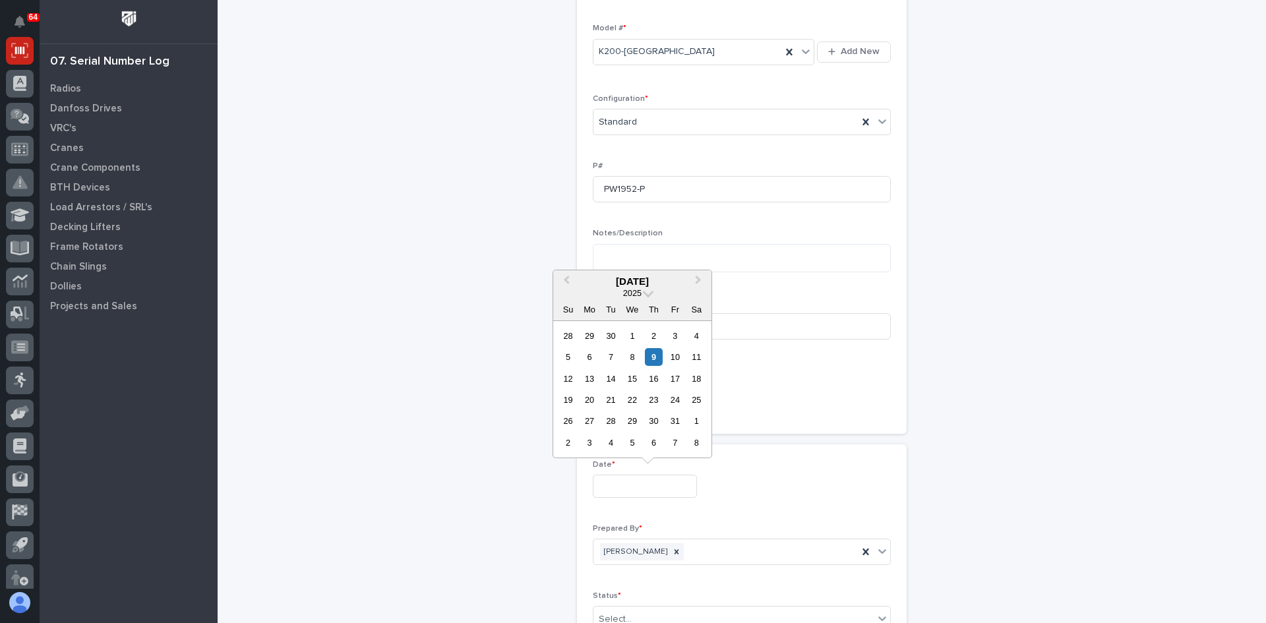
click at [624, 485] on input "text" at bounding box center [645, 486] width 104 height 23
click at [655, 358] on div "9" at bounding box center [654, 357] width 18 height 18
type input "**********"
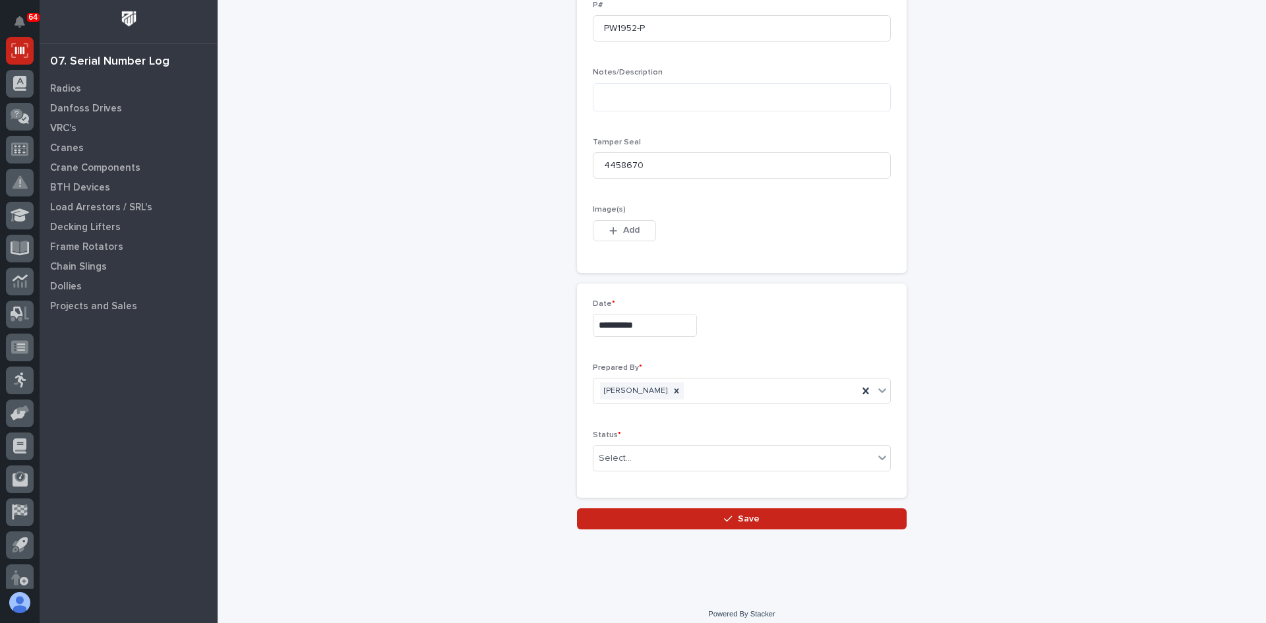
scroll to position [566, 0]
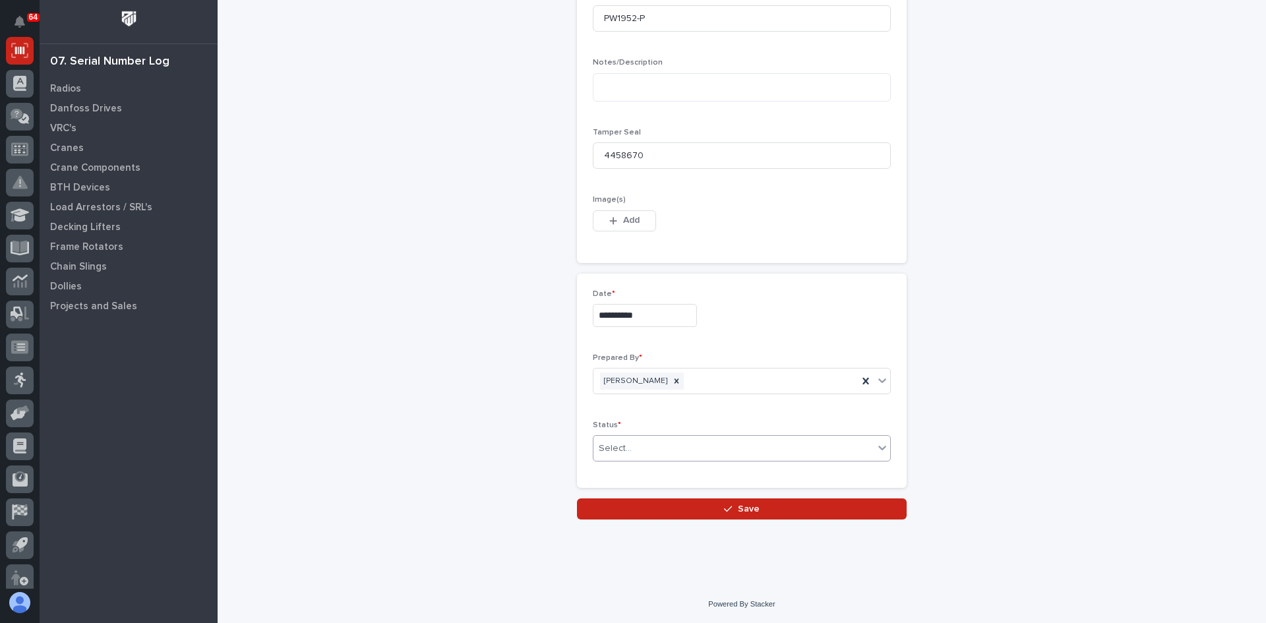
click at [626, 448] on div "Select..." at bounding box center [733, 449] width 280 height 22
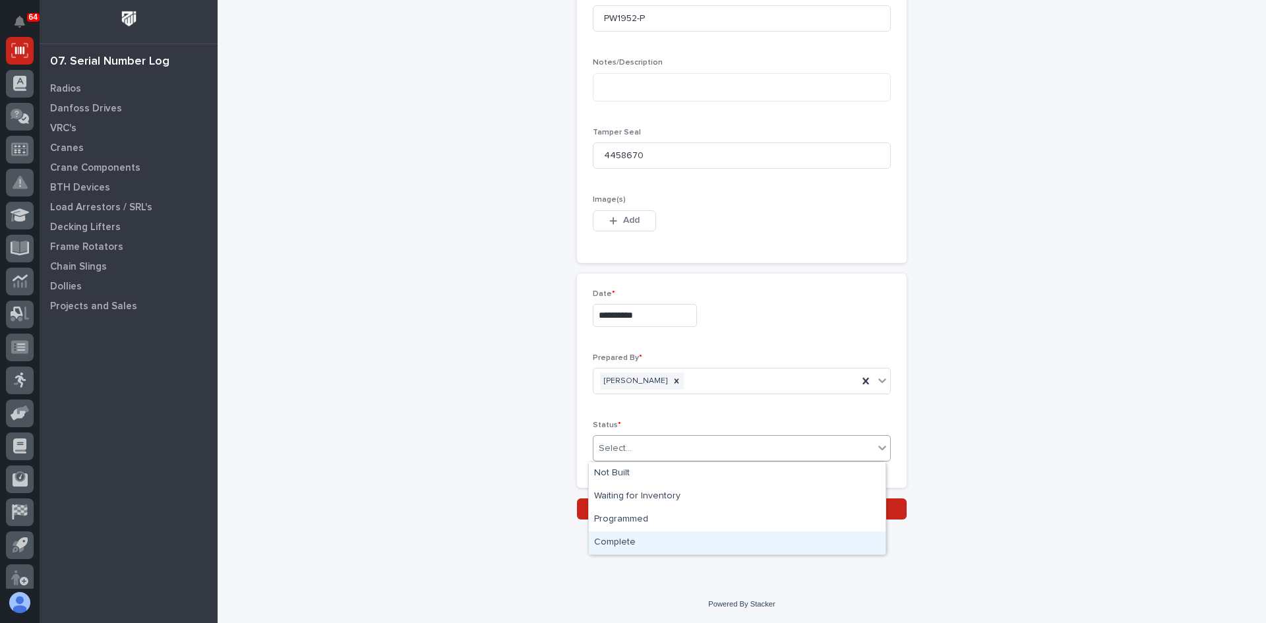
click at [620, 542] on div "Complete" at bounding box center [737, 542] width 297 height 23
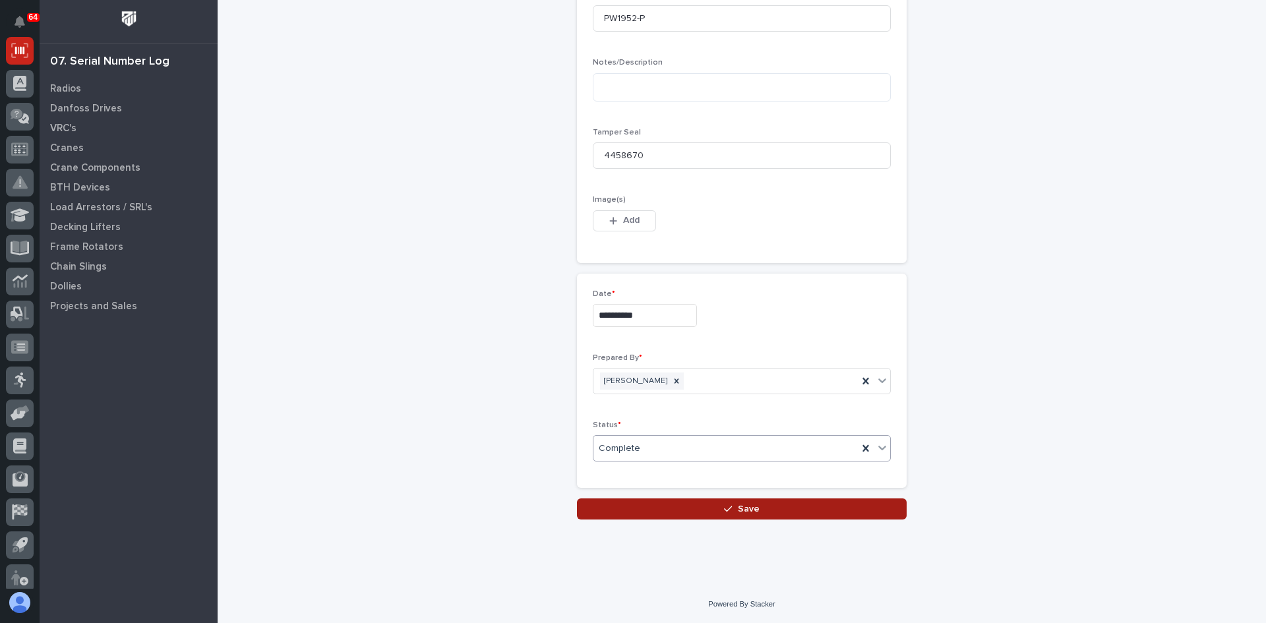
click at [746, 507] on span "Save" at bounding box center [749, 509] width 22 height 12
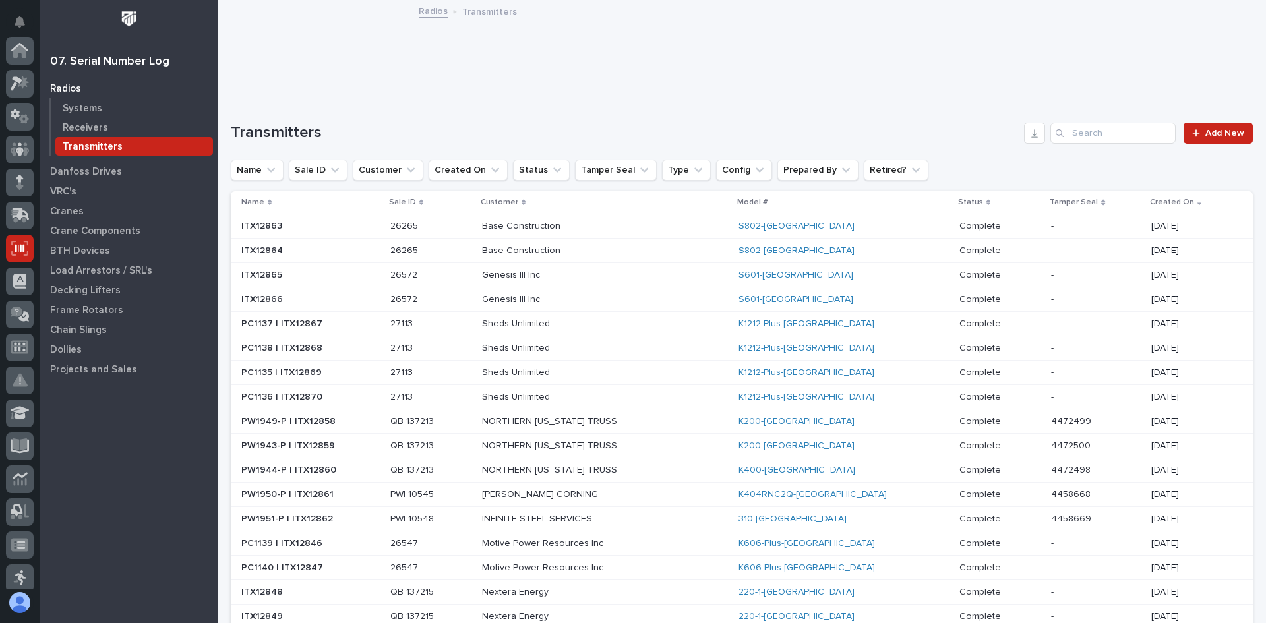
scroll to position [198, 0]
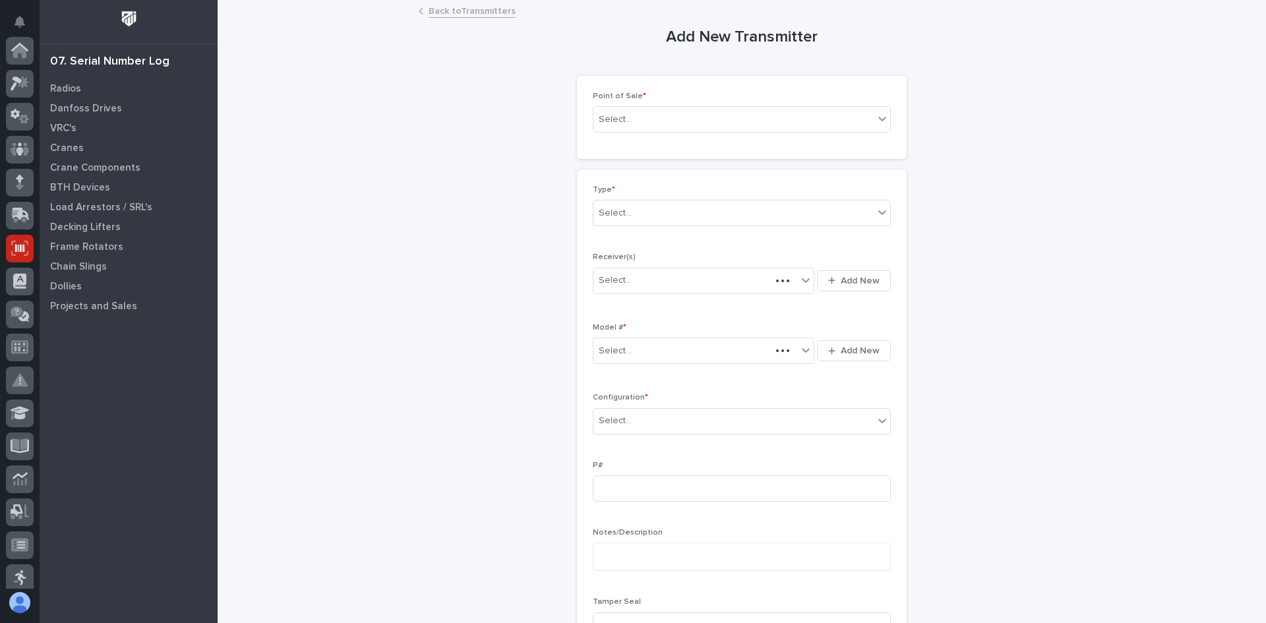
scroll to position [198, 0]
click at [648, 119] on div "Select..." at bounding box center [733, 120] width 280 height 22
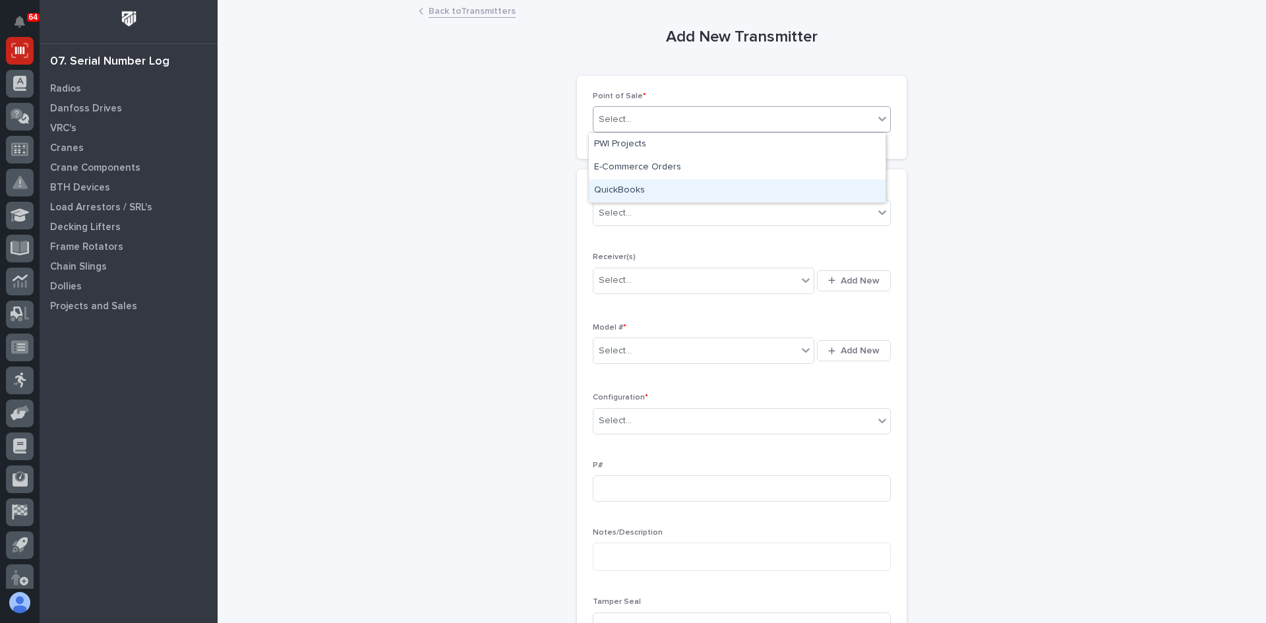
click at [620, 186] on div "QuickBooks" at bounding box center [737, 190] width 297 height 23
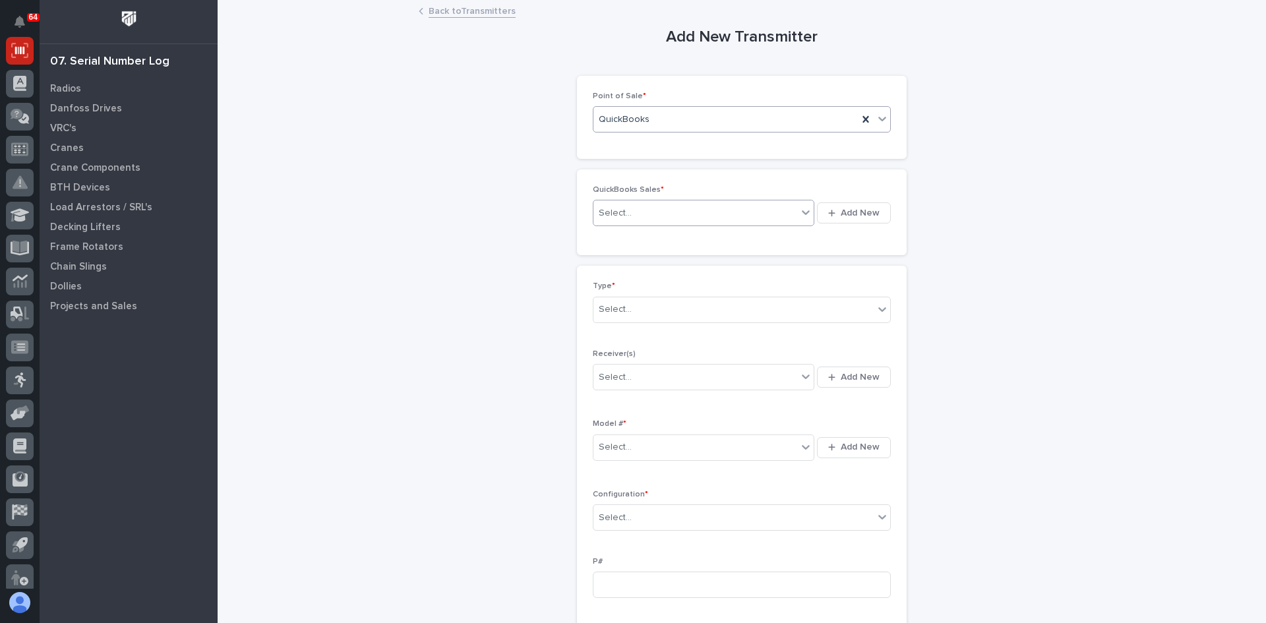
click at [649, 212] on div "Select..." at bounding box center [695, 213] width 204 height 22
type input "******"
click at [647, 230] on div "QB 137250" at bounding box center [699, 238] width 221 height 23
click at [629, 303] on div "Select..." at bounding box center [733, 310] width 280 height 22
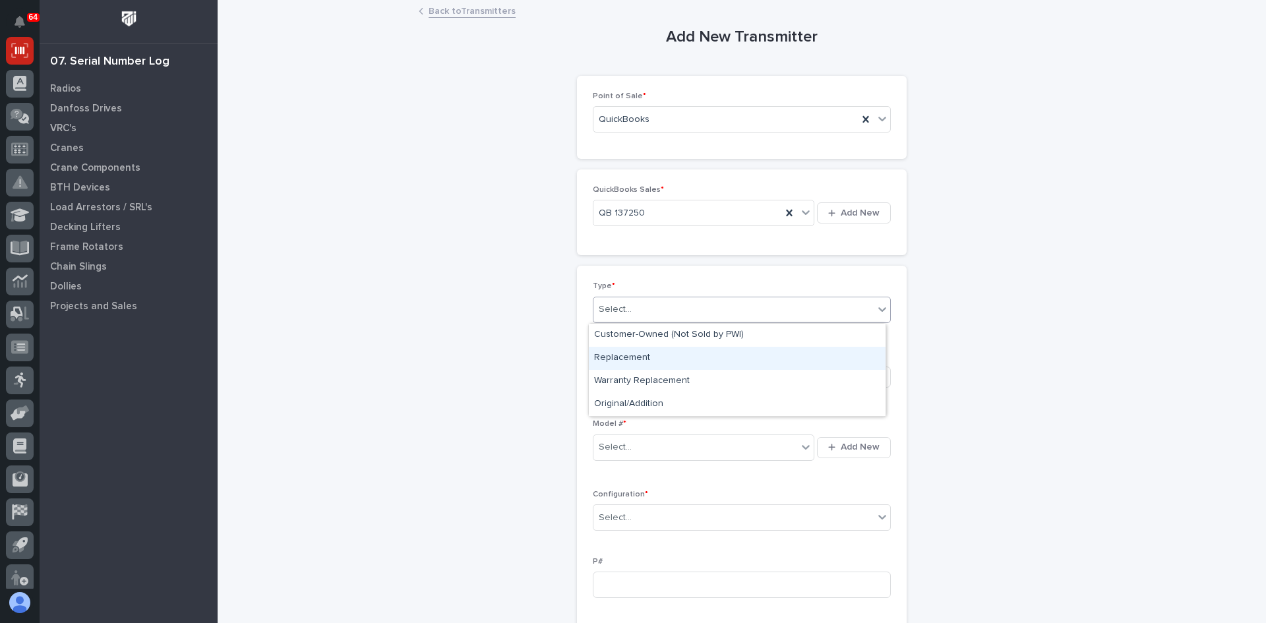
click at [632, 357] on div "Replacement" at bounding box center [737, 358] width 297 height 23
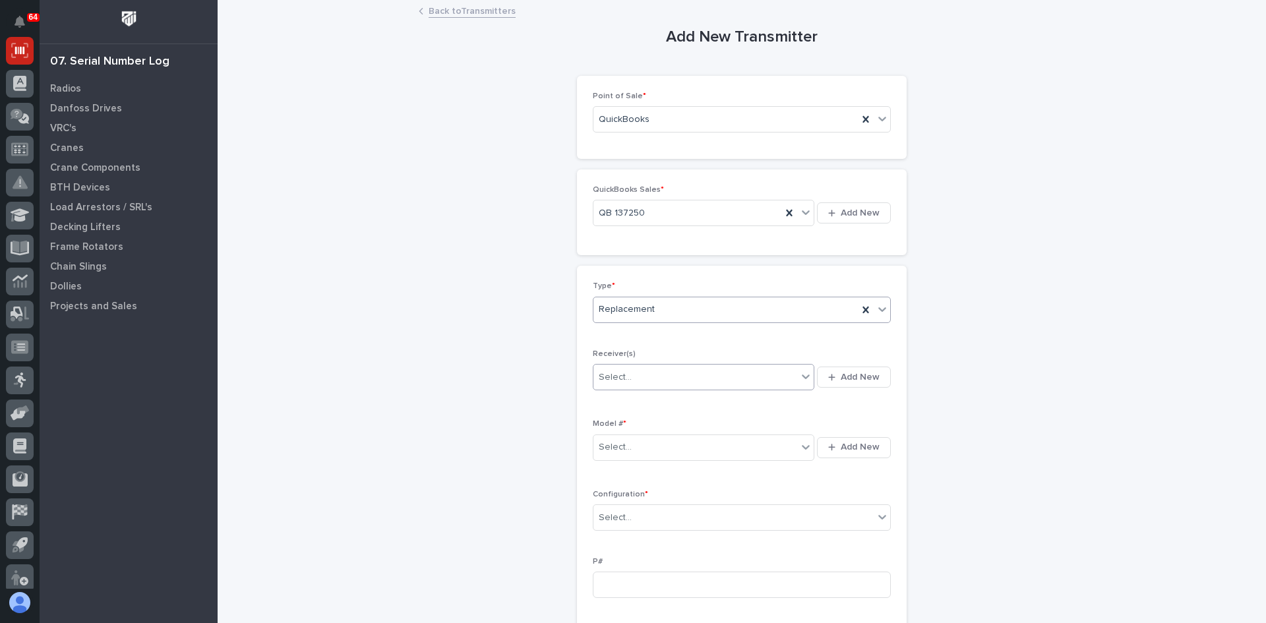
click at [637, 375] on div "Select..." at bounding box center [695, 378] width 204 height 22
type input "*"
type input "********"
click at [665, 379] on div "2010D395" at bounding box center [695, 378] width 204 height 22
type input "*******"
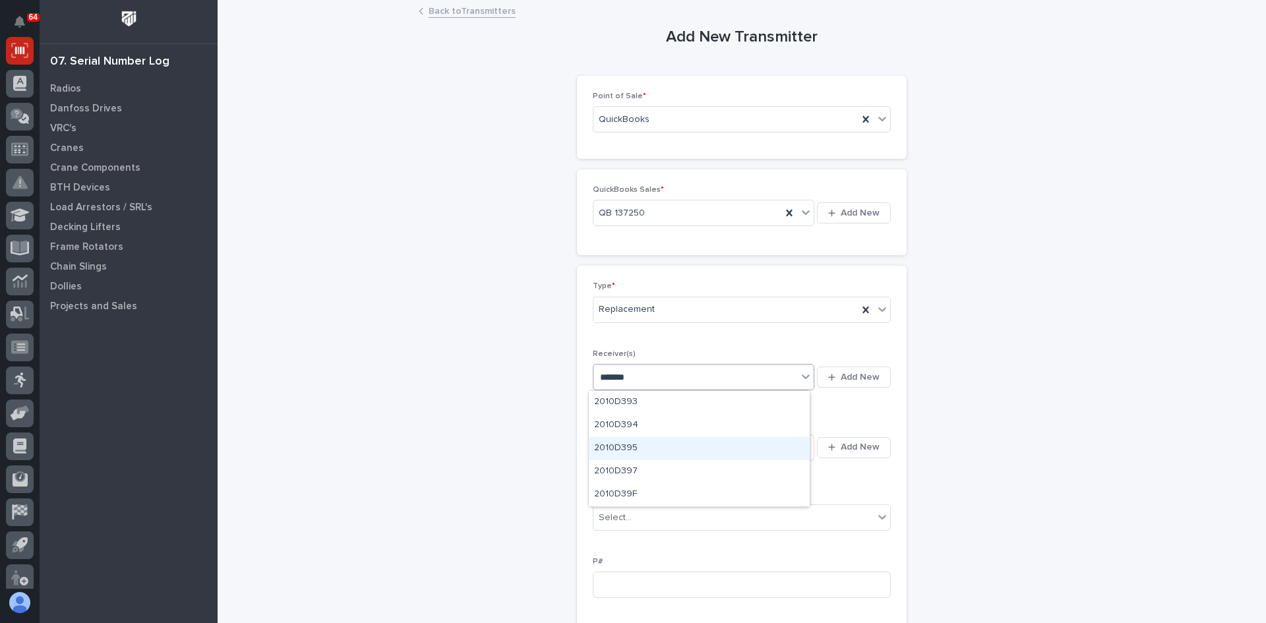
click at [623, 444] on div "2010D395" at bounding box center [699, 448] width 221 height 23
click at [634, 448] on div "Select..." at bounding box center [695, 447] width 204 height 22
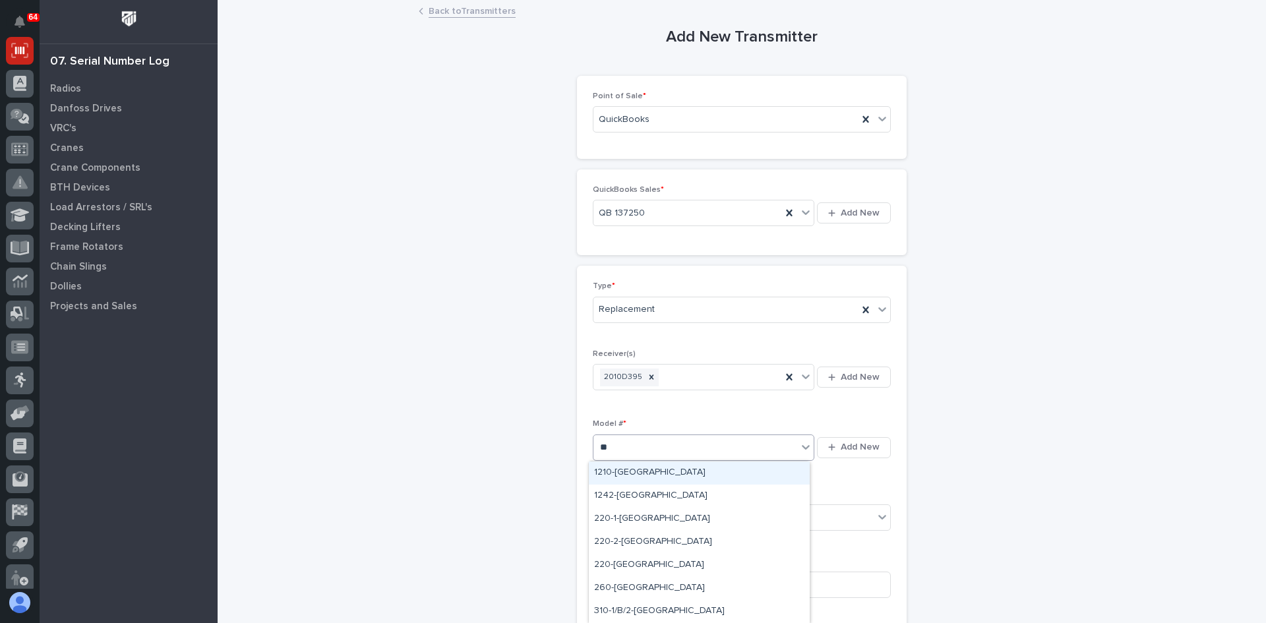
type input "***"
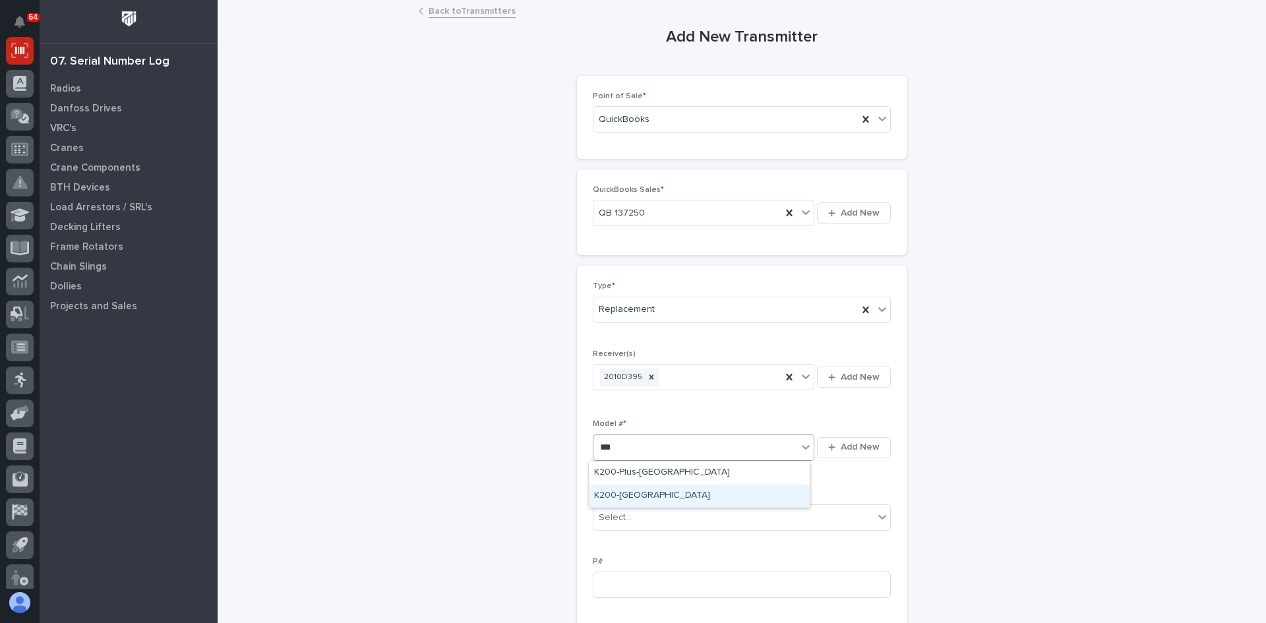
click at [615, 496] on div "K200-[GEOGRAPHIC_DATA]" at bounding box center [699, 496] width 221 height 23
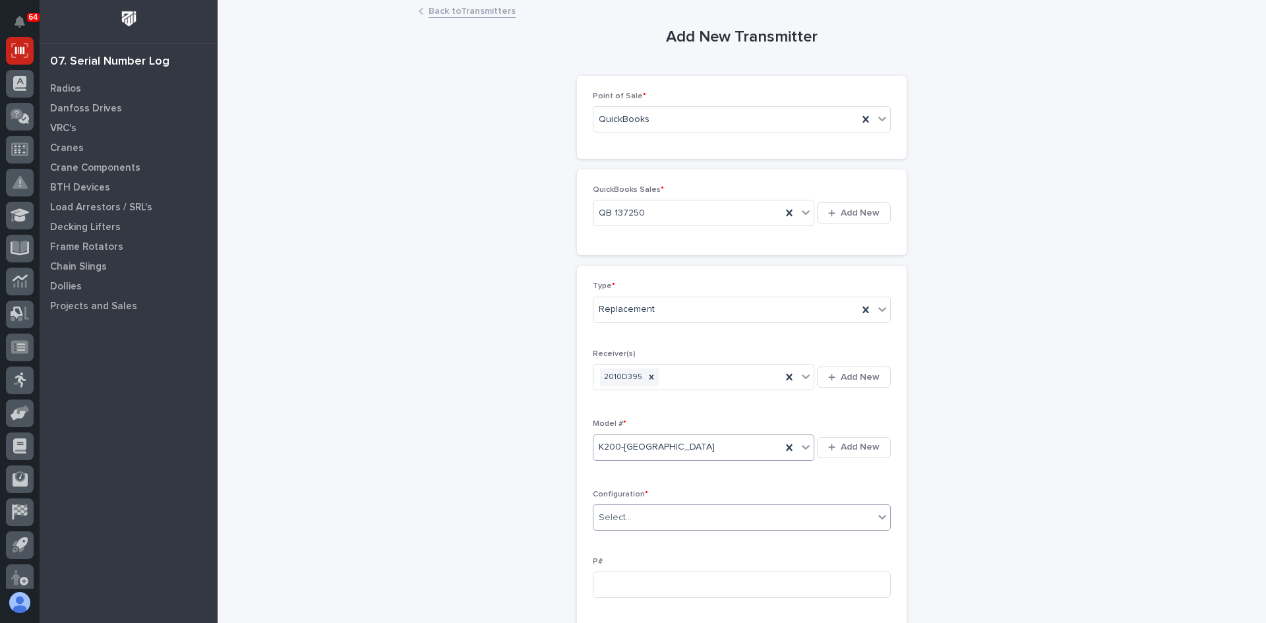
click at [669, 517] on div "Select..." at bounding box center [733, 518] width 280 height 22
click at [630, 539] on div "Standard" at bounding box center [737, 542] width 297 height 23
click at [601, 580] on input at bounding box center [742, 585] width 298 height 26
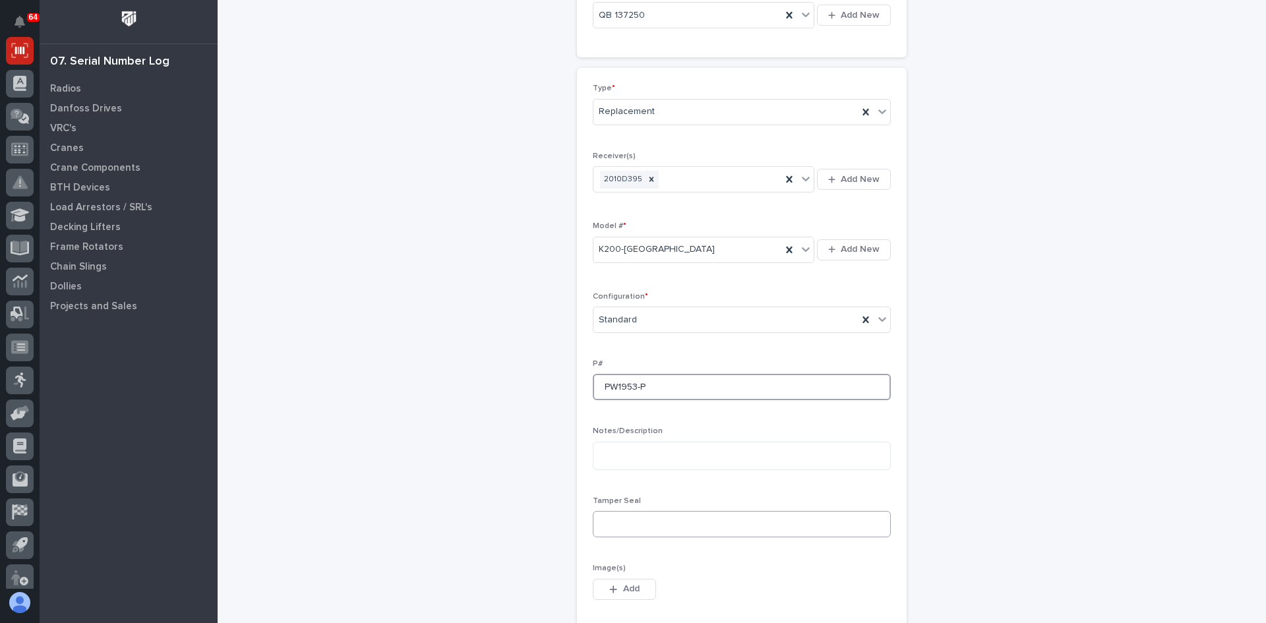
type input "PW1953-P"
click at [611, 525] on input at bounding box center [742, 524] width 298 height 26
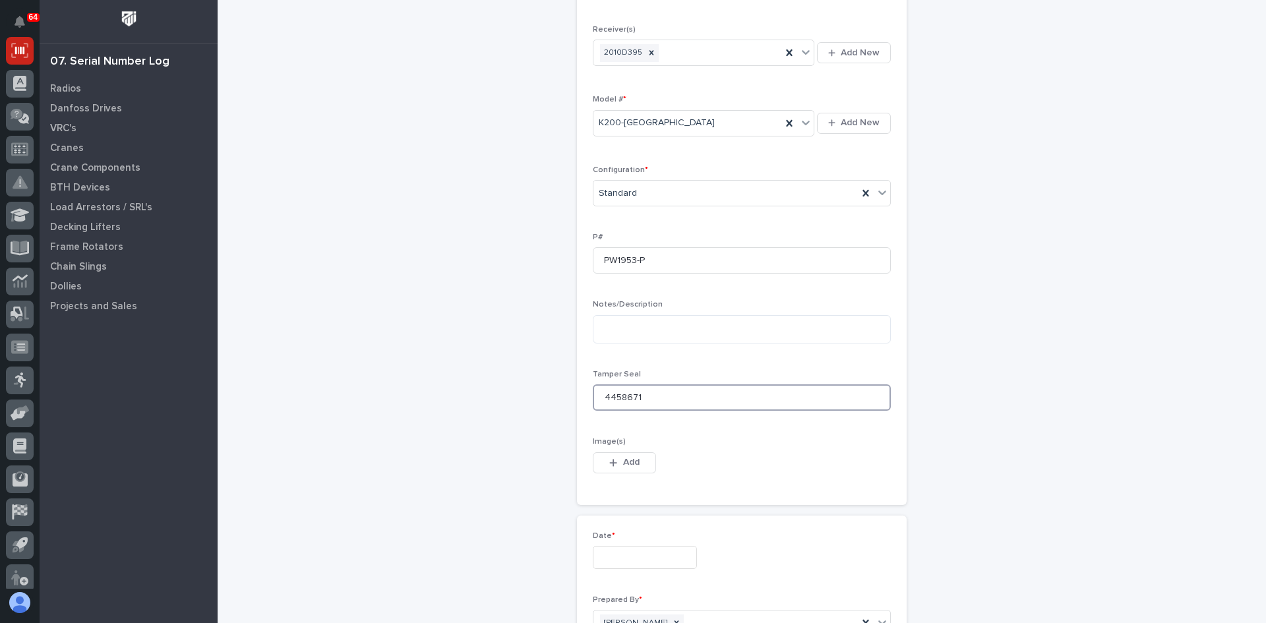
scroll to position [330, 0]
type input "4458671"
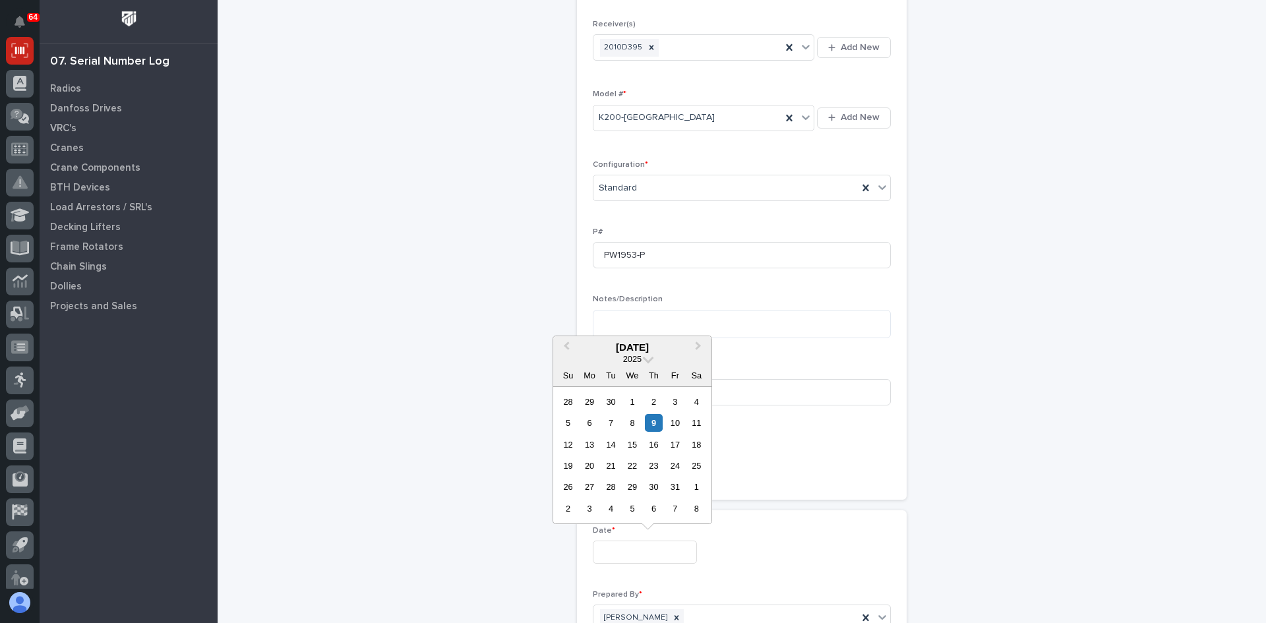
click at [616, 552] on input "text" at bounding box center [645, 552] width 104 height 23
click at [656, 419] on div "9" at bounding box center [654, 423] width 18 height 18
type input "**********"
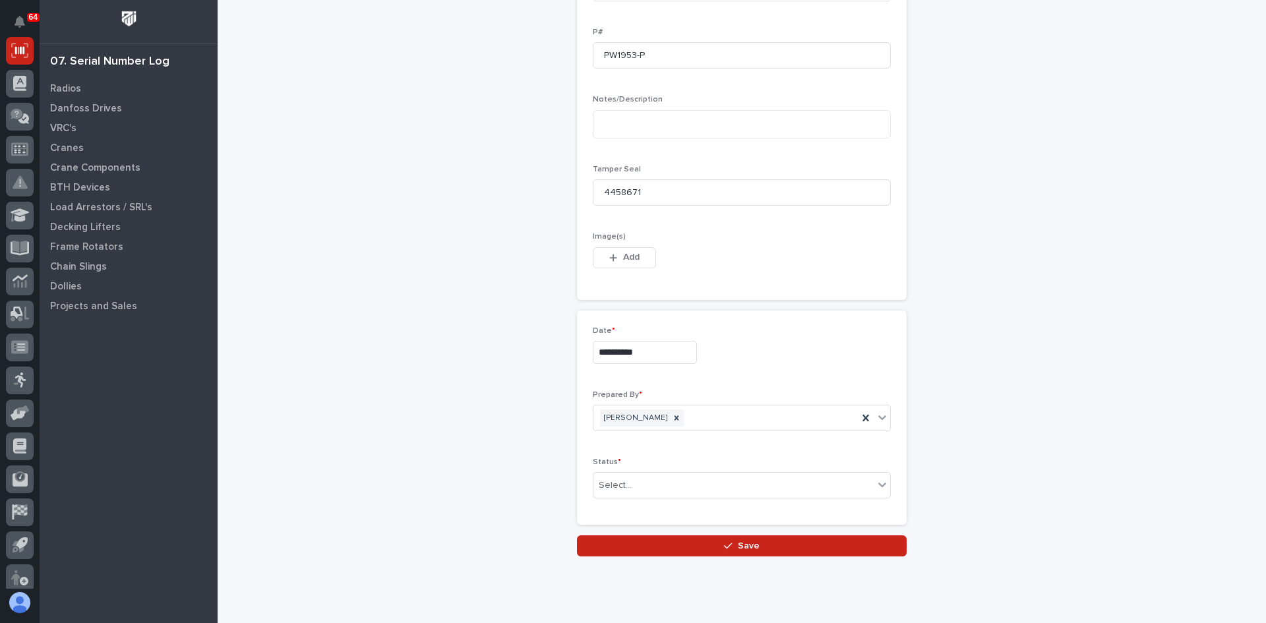
scroll to position [566, 0]
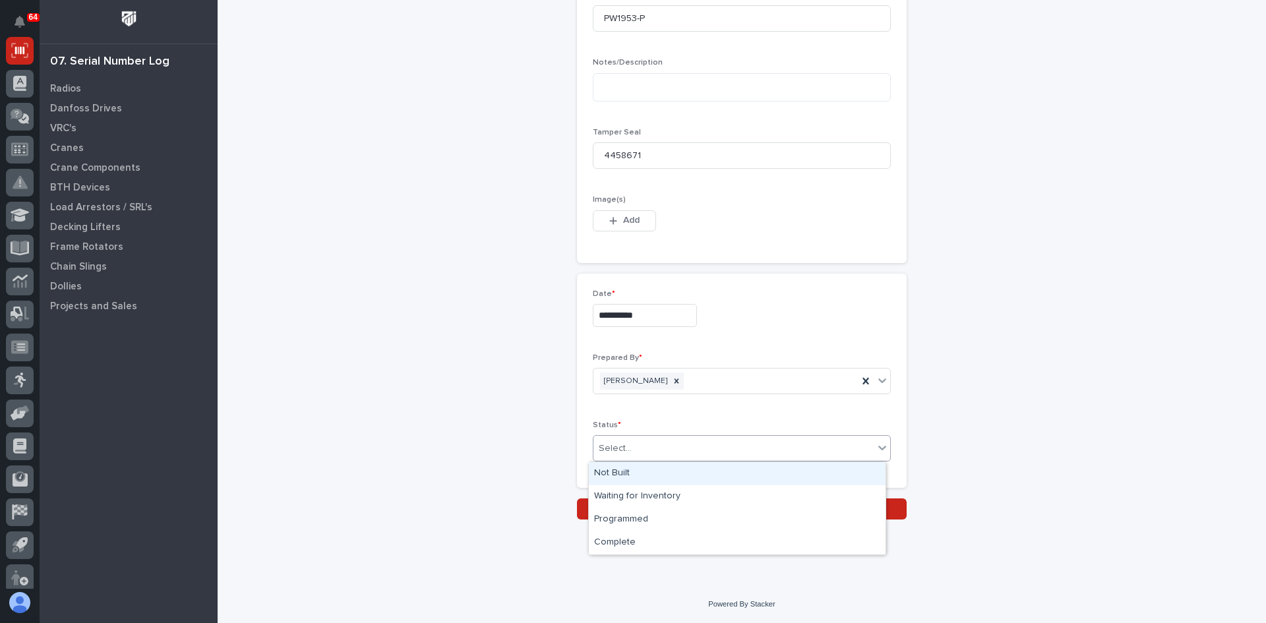
click at [638, 442] on div "Select..." at bounding box center [733, 449] width 280 height 22
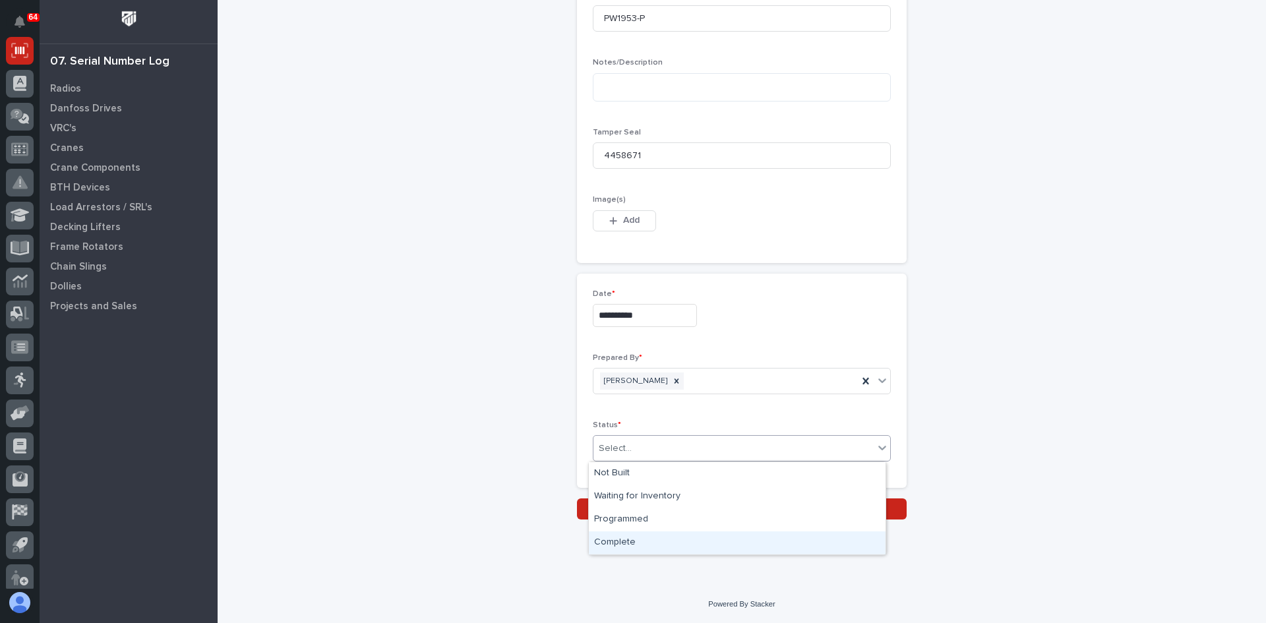
click at [622, 535] on div "Complete" at bounding box center [737, 542] width 297 height 23
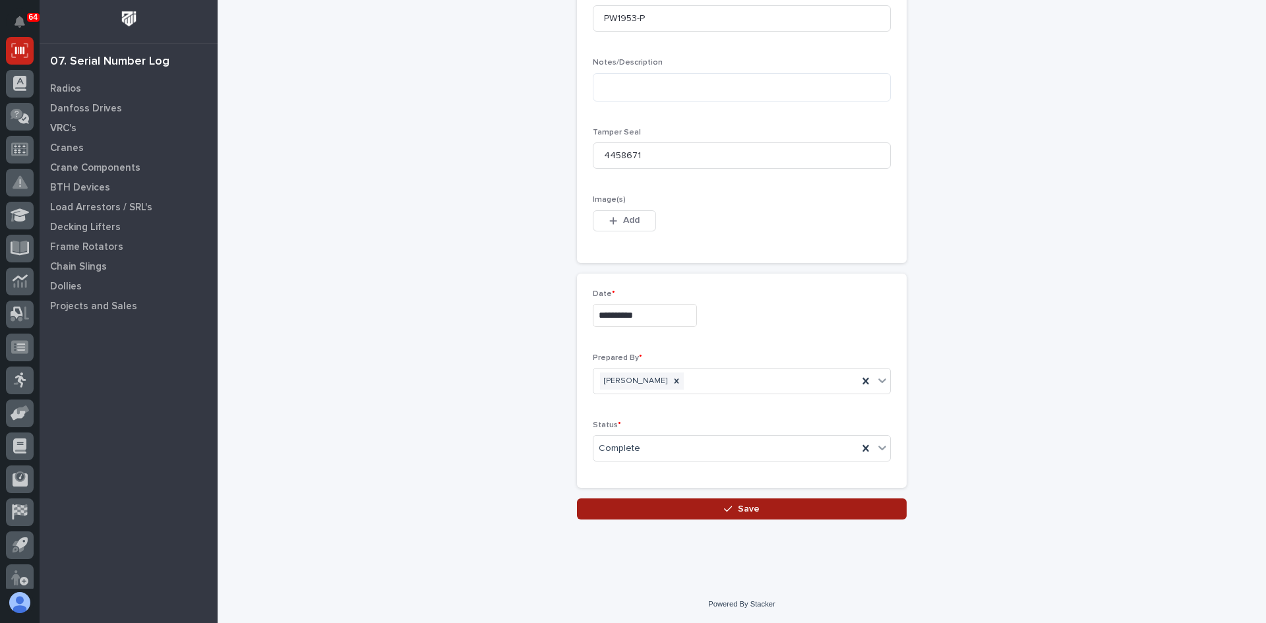
click at [742, 508] on span "Save" at bounding box center [749, 509] width 22 height 12
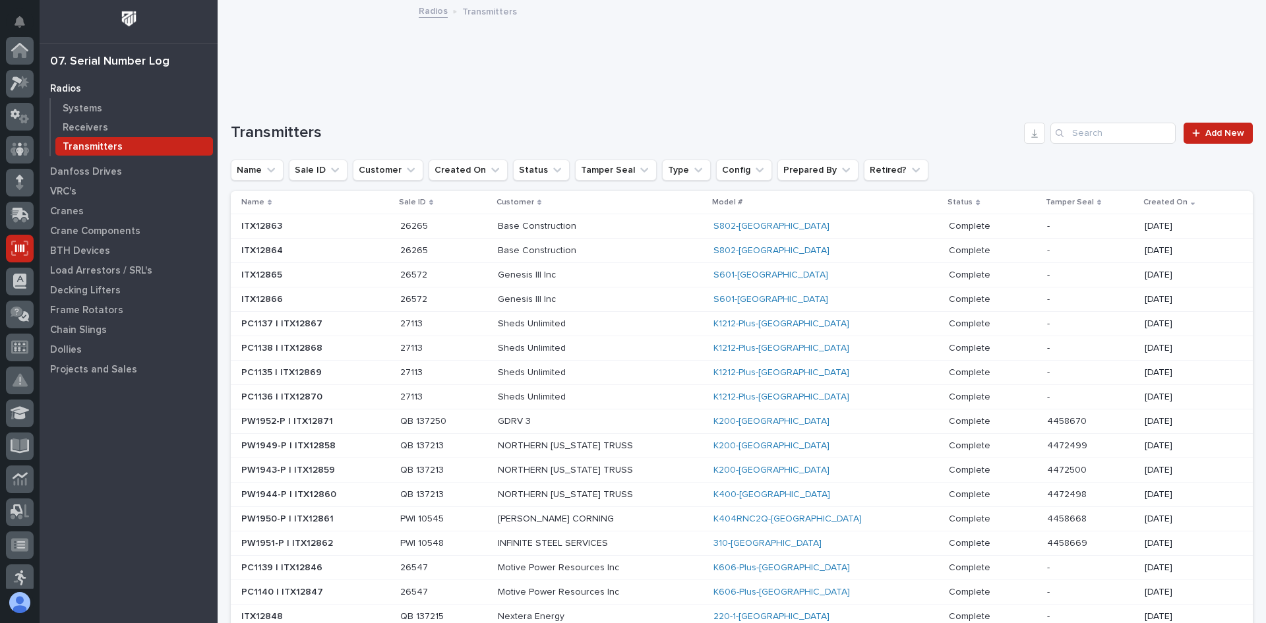
scroll to position [198, 0]
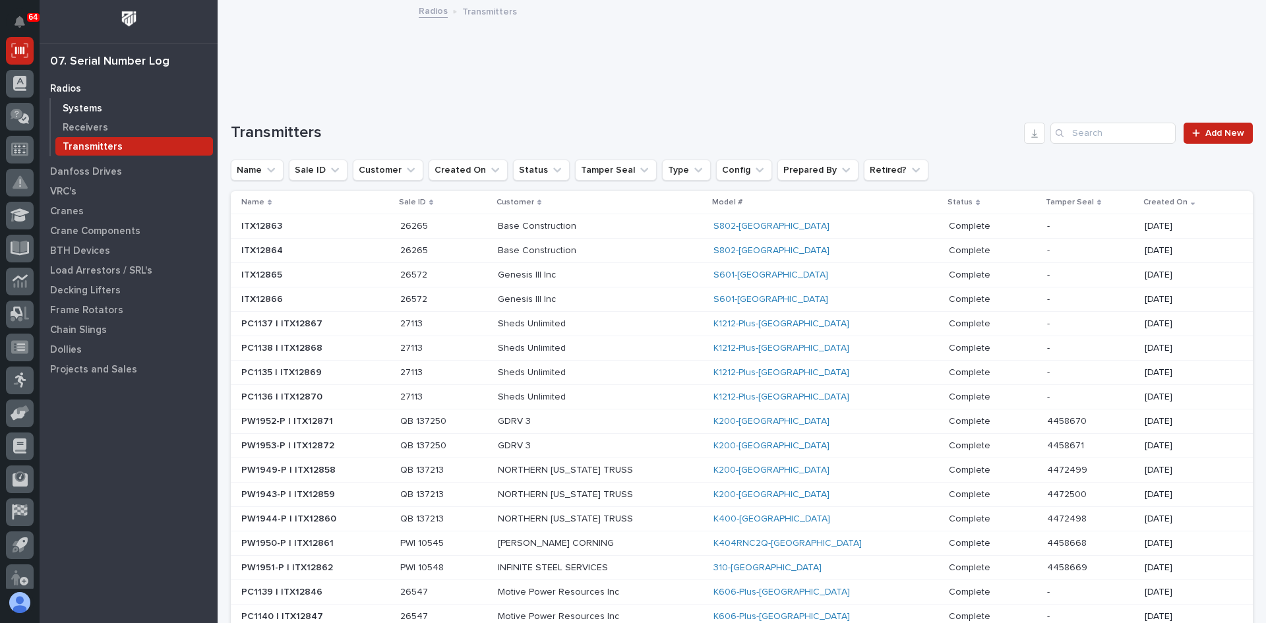
click at [90, 109] on p "Systems" at bounding box center [83, 109] width 40 height 12
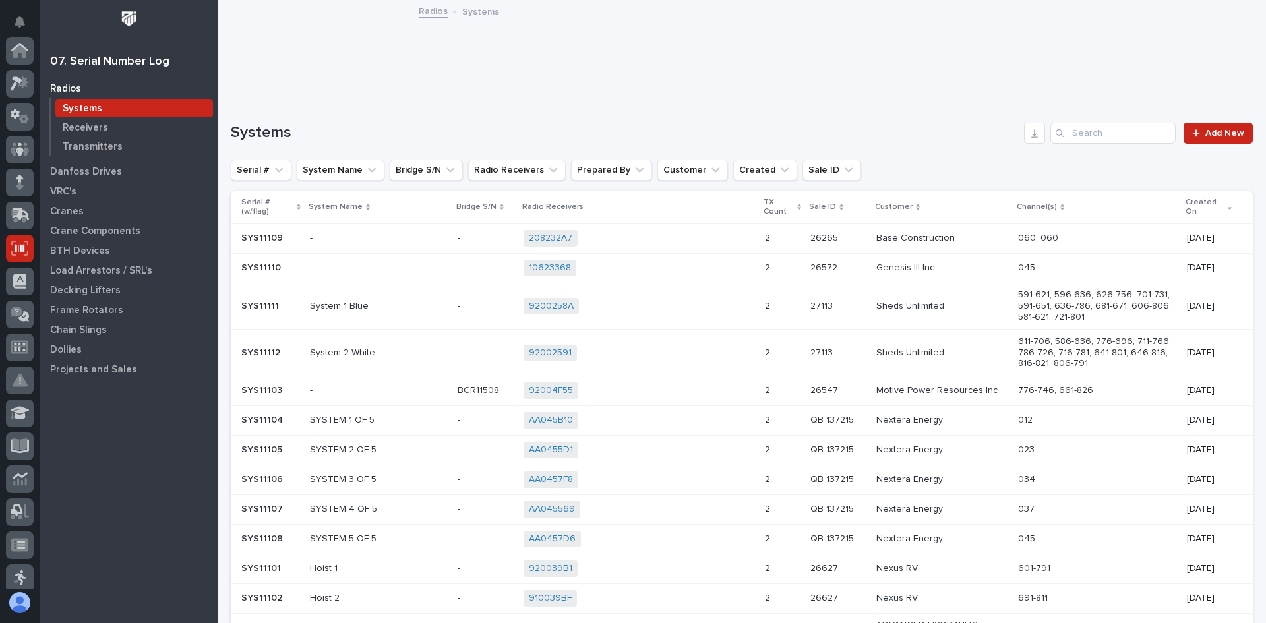
scroll to position [198, 0]
